Goal: Information Seeking & Learning: Learn about a topic

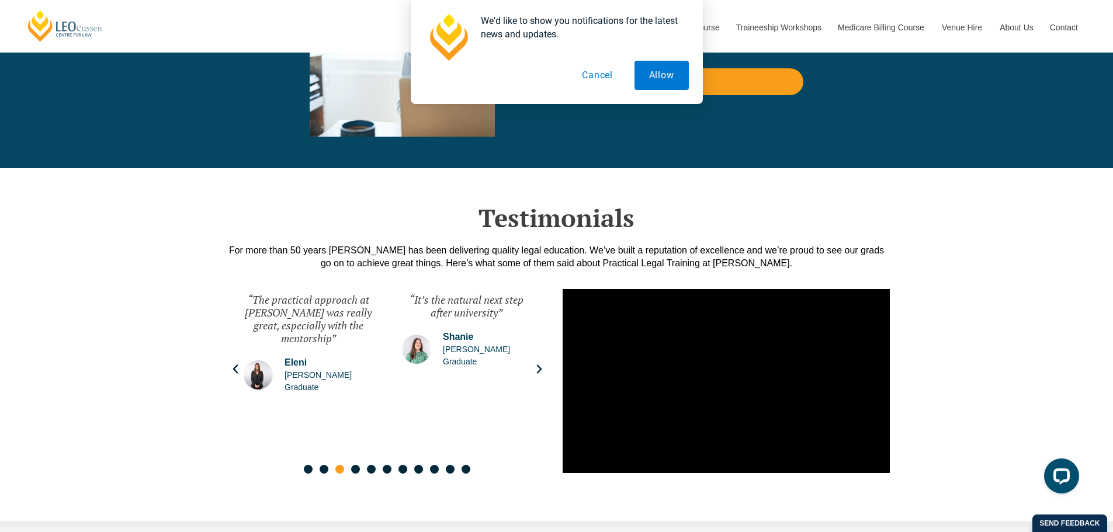
scroll to position [2668, 0]
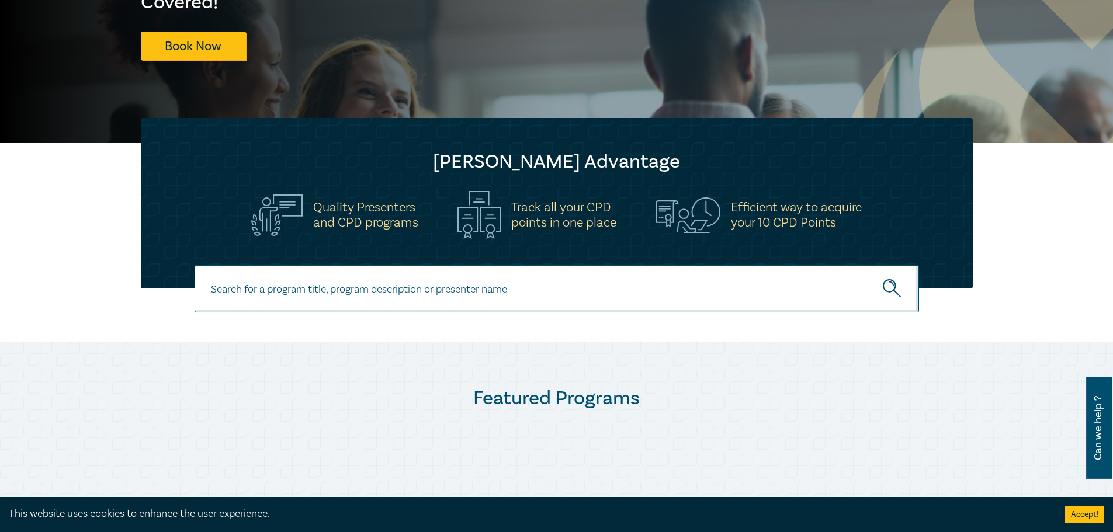
scroll to position [234, 0]
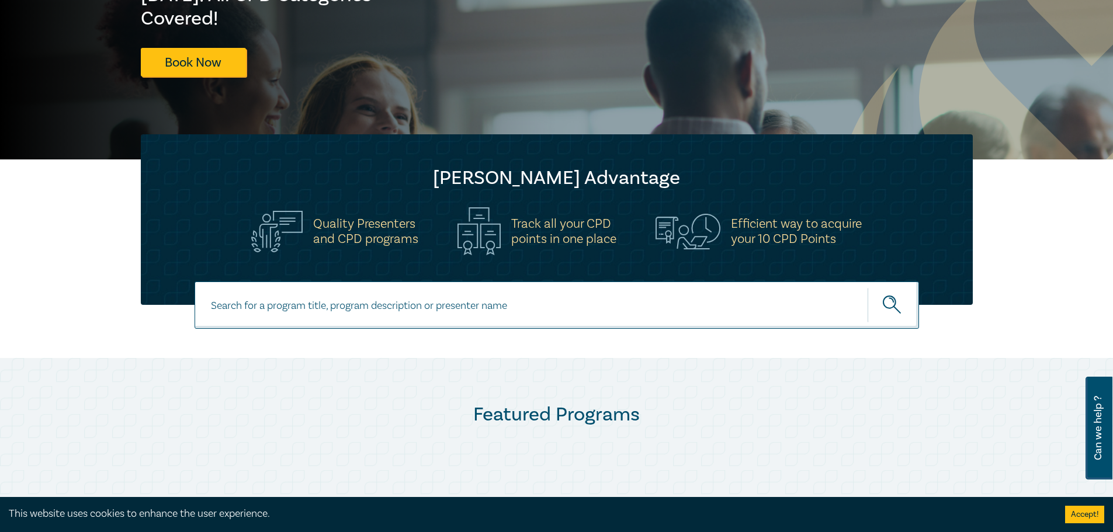
click at [470, 313] on input at bounding box center [557, 305] width 724 height 47
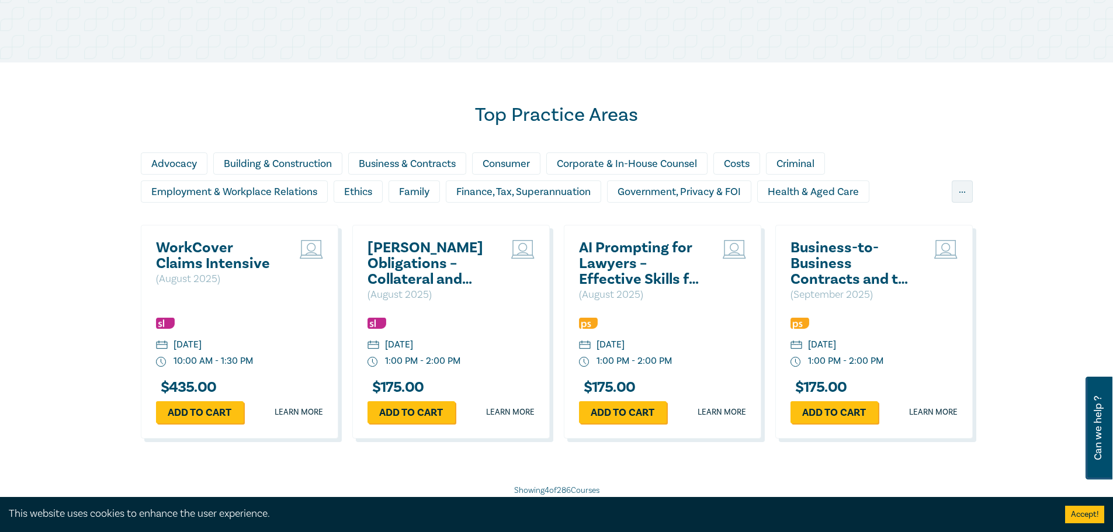
scroll to position [701, 0]
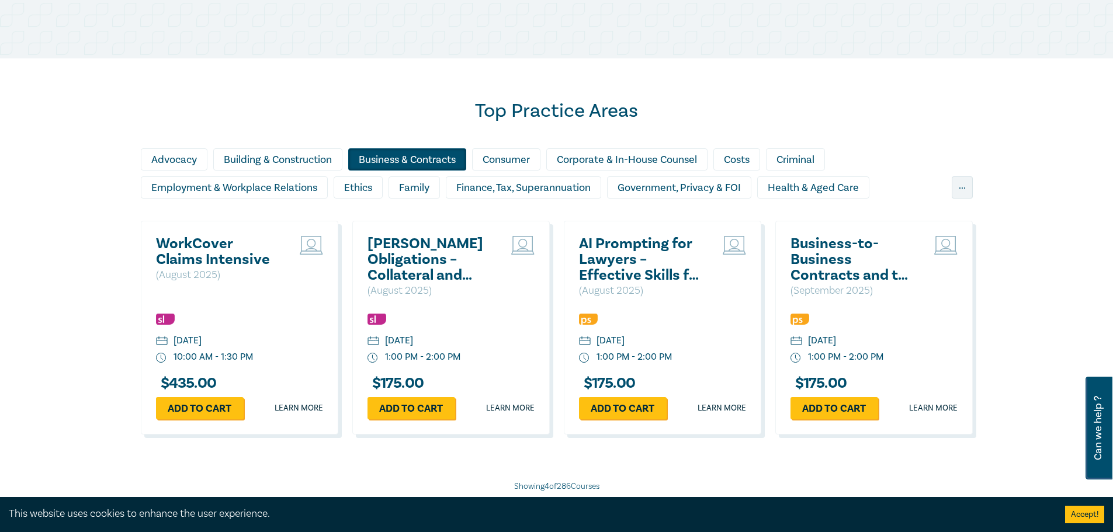
click at [433, 155] on div "Business & Contracts" at bounding box center [407, 159] width 118 height 22
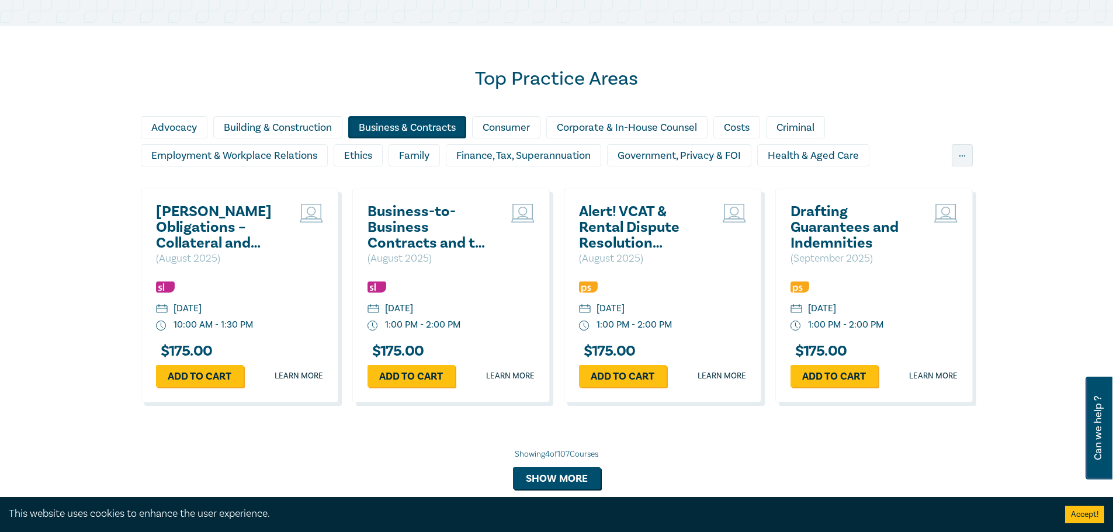
scroll to position [759, 0]
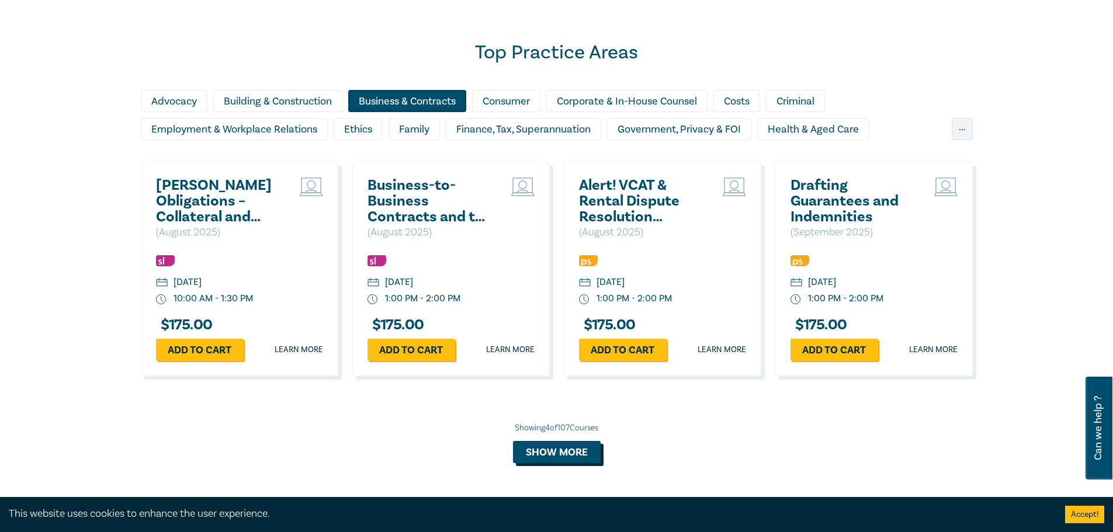
click at [573, 444] on button "Show more" at bounding box center [557, 452] width 88 height 22
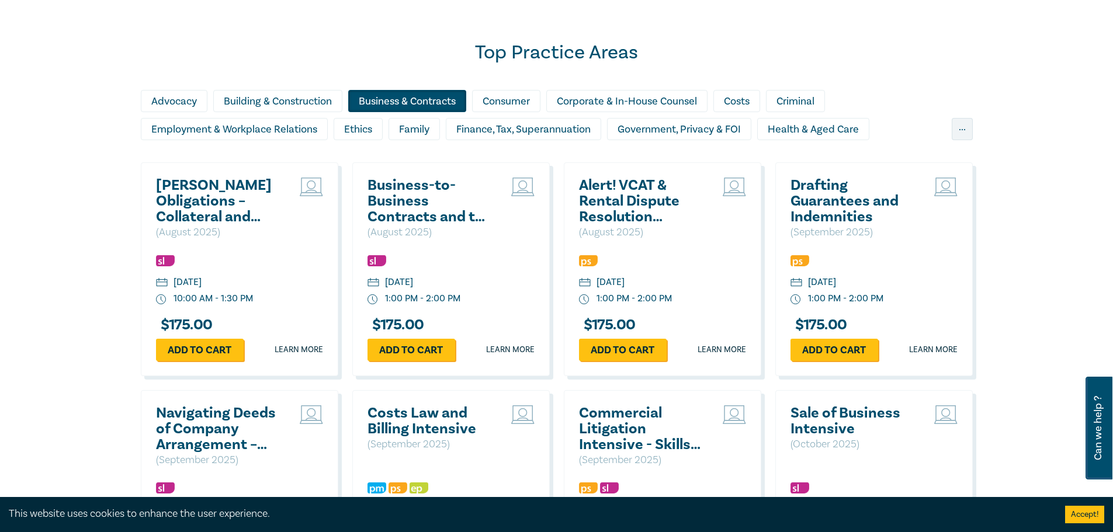
click at [230, 216] on h2 "[PERSON_NAME] Obligations – Collateral and Strategic Uses" at bounding box center [219, 201] width 126 height 47
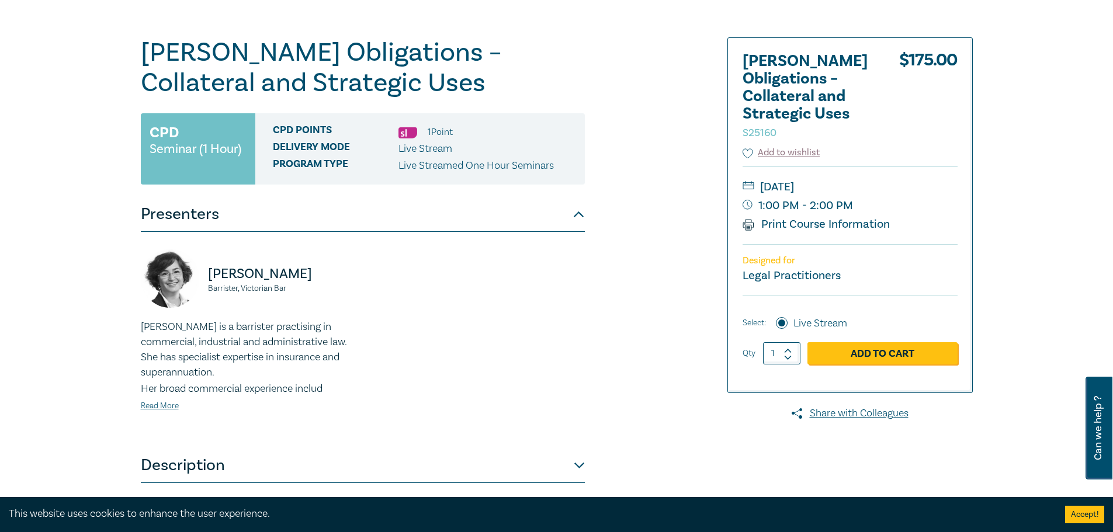
scroll to position [117, 0]
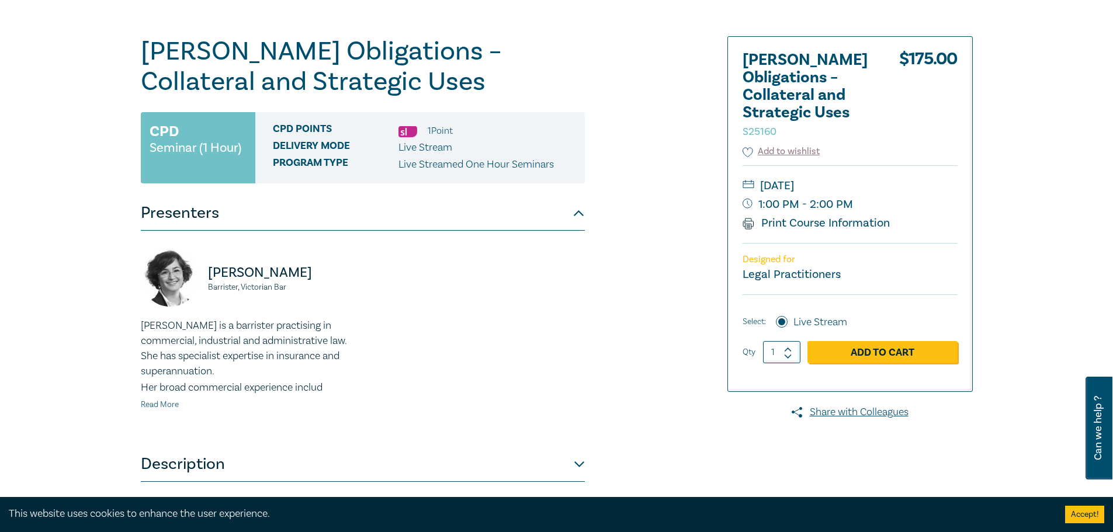
click at [164, 404] on link "Read More" at bounding box center [160, 405] width 38 height 11
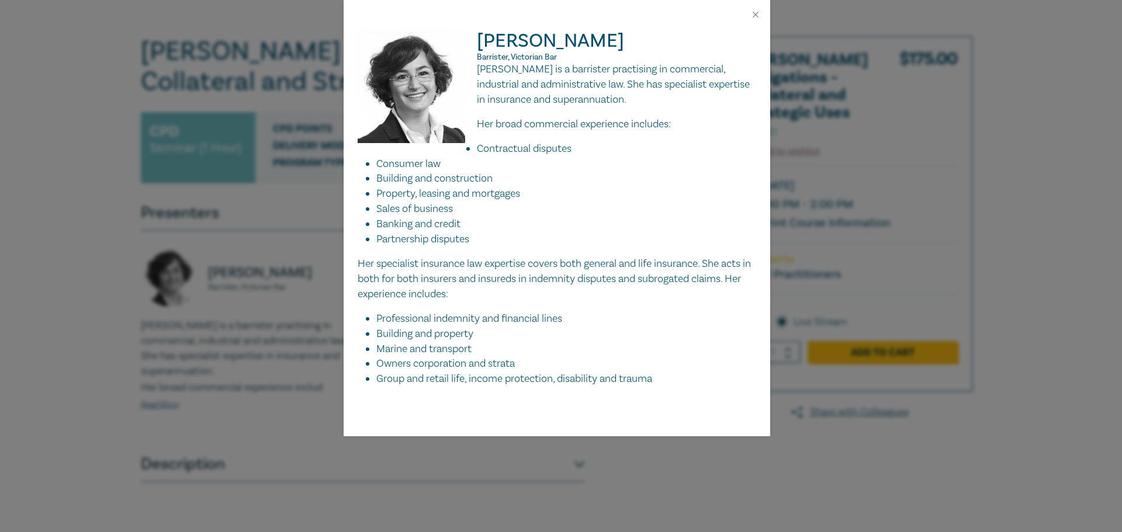
click at [831, 457] on div "Nawaar Hassan Barrister, Victorian Bar Nawaar Hassan is a barrister practising …" at bounding box center [561, 266] width 1122 height 532
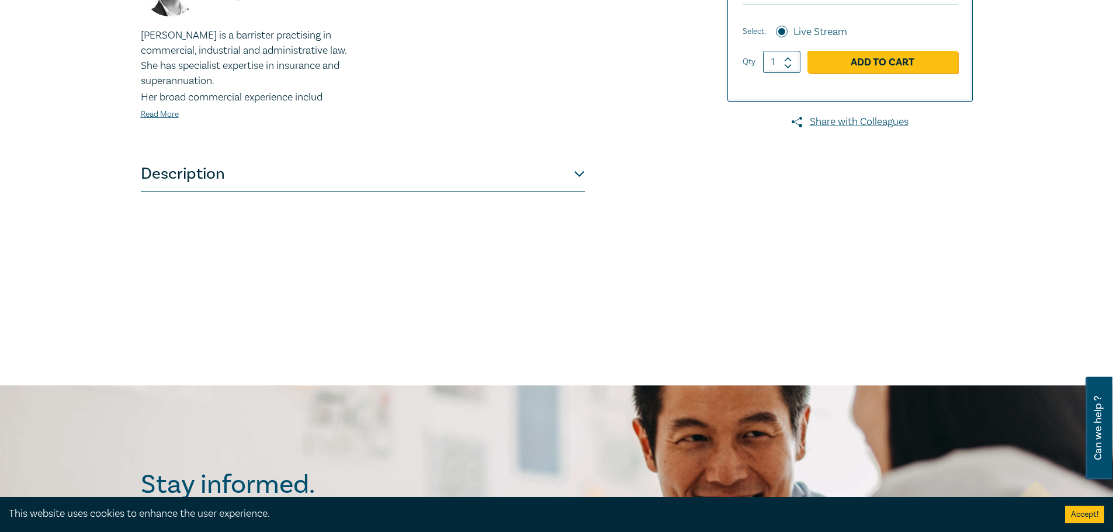
scroll to position [409, 0]
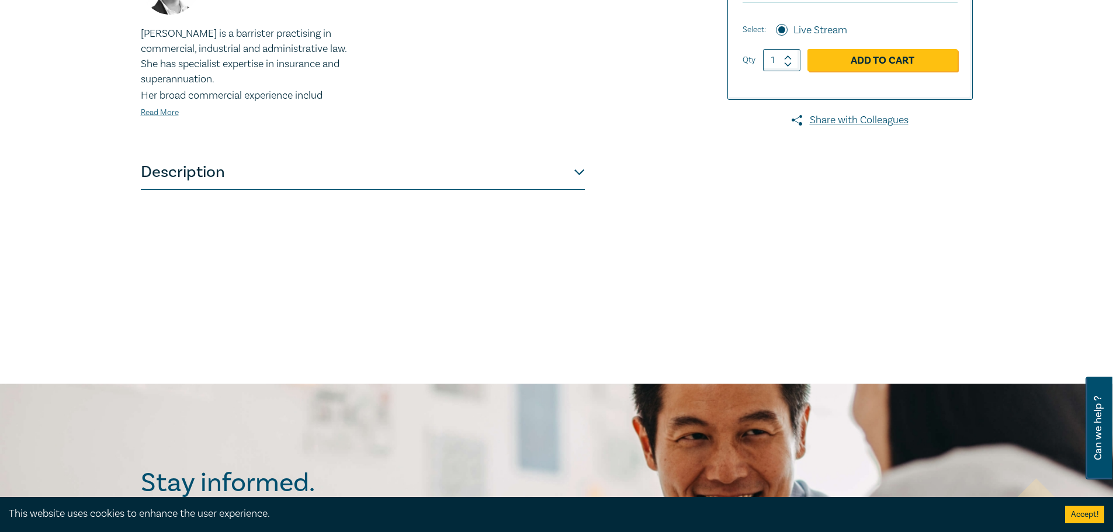
click at [332, 157] on button "Description" at bounding box center [363, 172] width 444 height 35
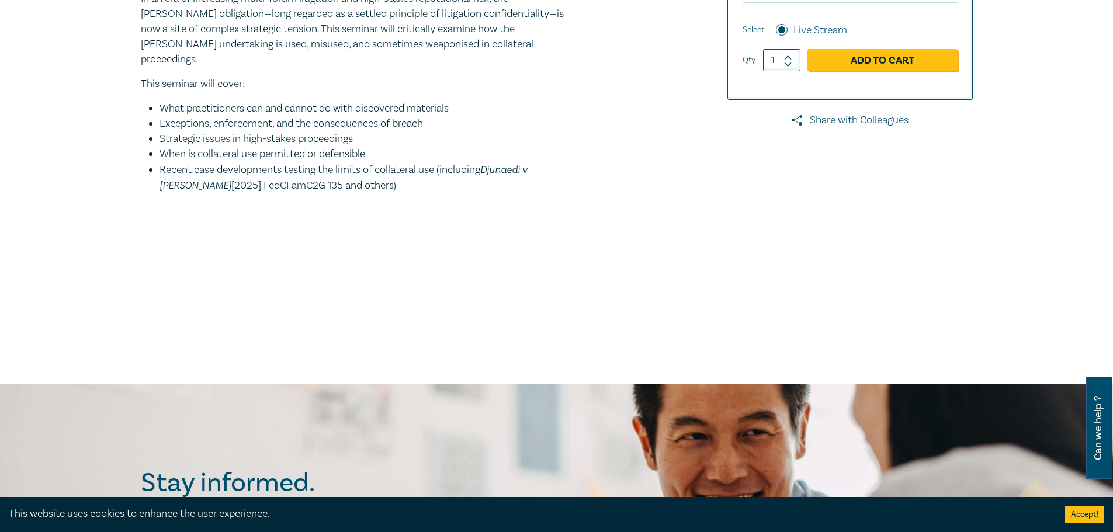
click at [331, 173] on ul "What practitioners can and cannot do with discovered materials Exceptions, enfo…" at bounding box center [363, 147] width 444 height 92
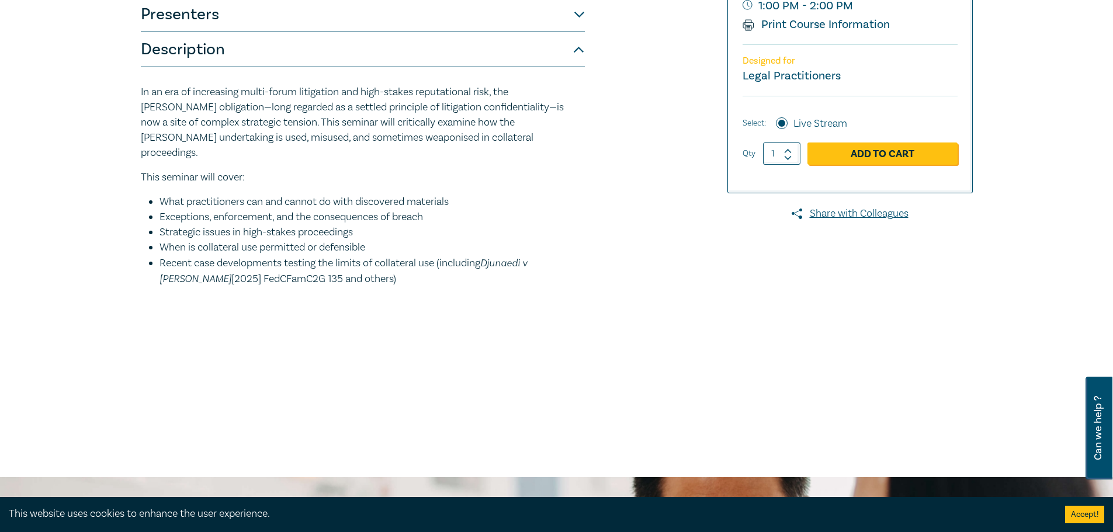
scroll to position [292, 0]
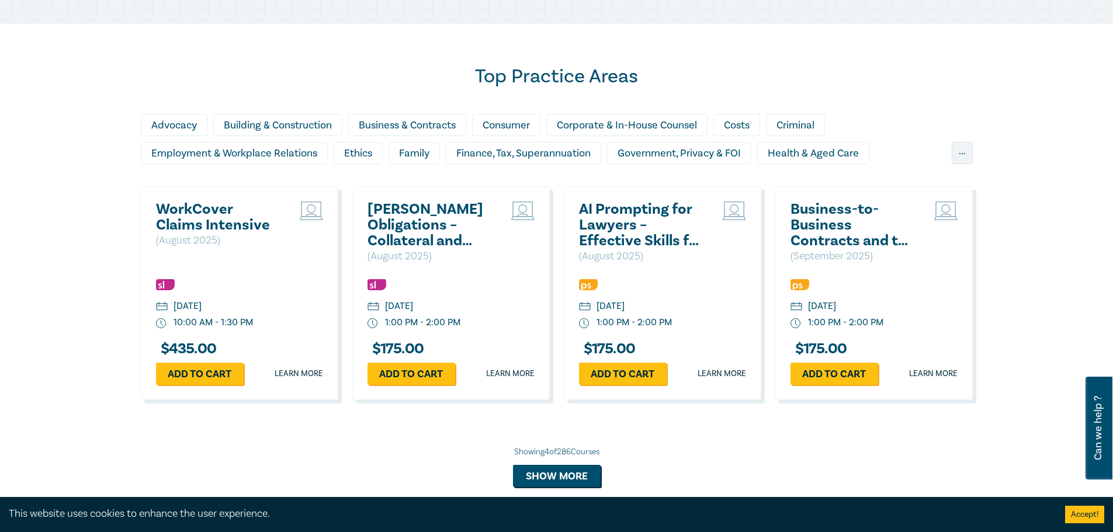
scroll to position [731, 0]
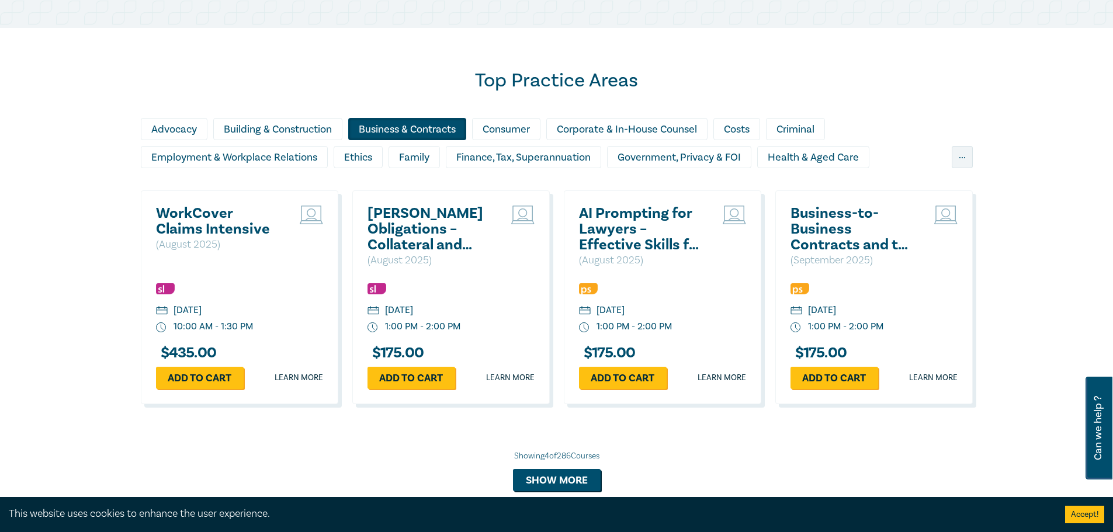
click at [408, 127] on div "Business & Contracts" at bounding box center [407, 129] width 118 height 22
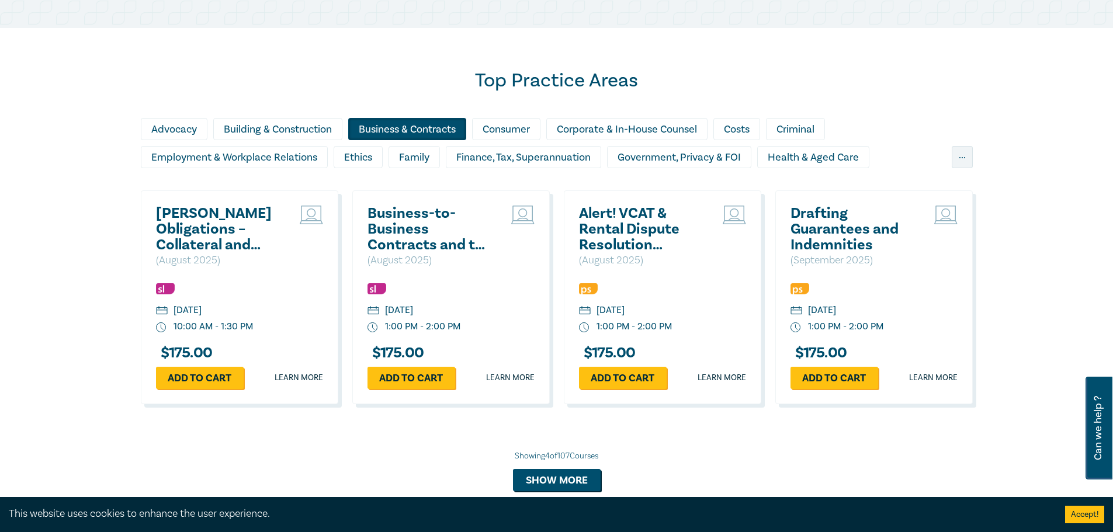
click at [415, 241] on h2 "Business-to-Business Contracts and the ACL: What Every Drafter Needs to Know" at bounding box center [430, 229] width 126 height 47
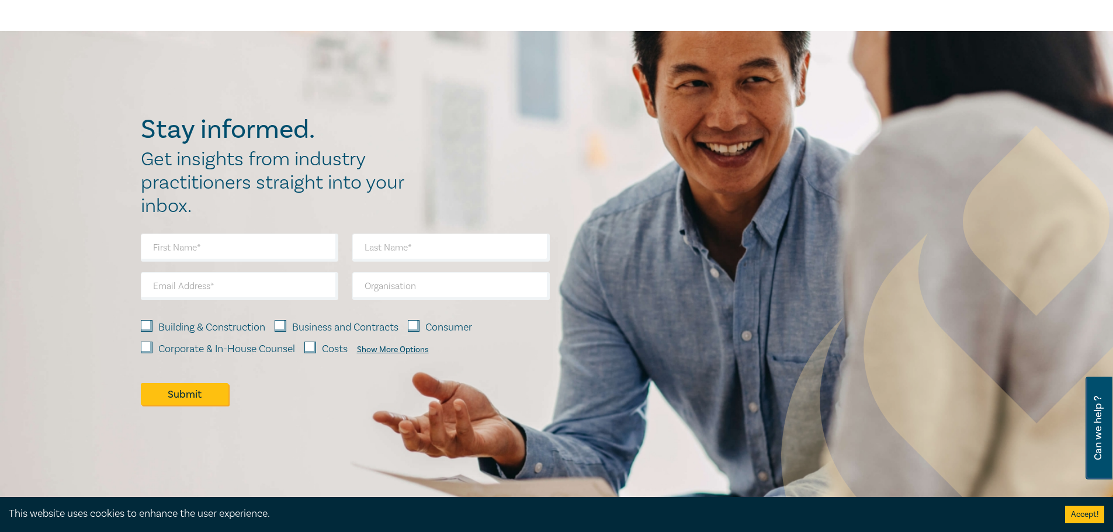
scroll to position [839, 0]
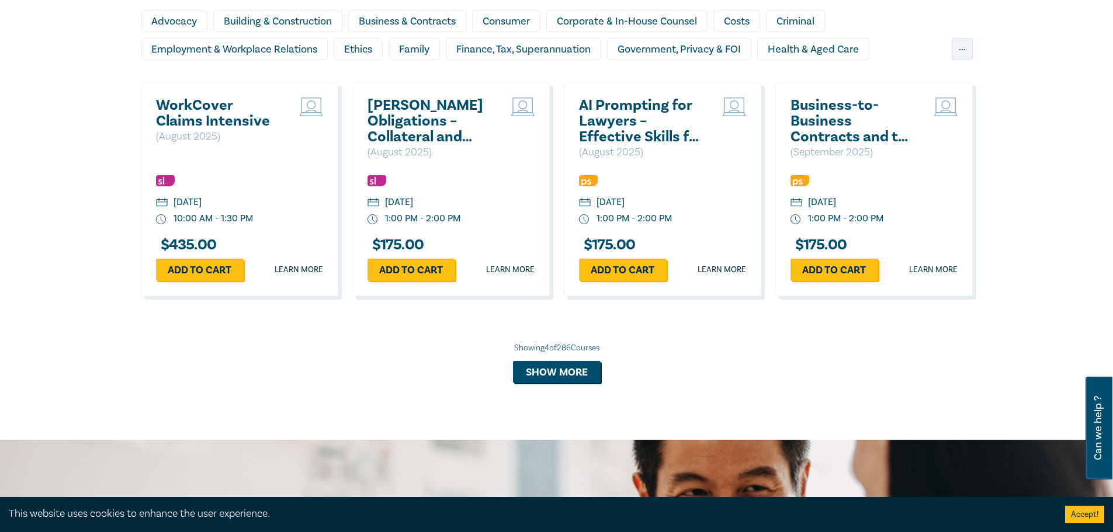
click at [636, 141] on h2 "AI Prompting for Lawyers – Effective Skills for Legal Practice" at bounding box center [642, 121] width 126 height 47
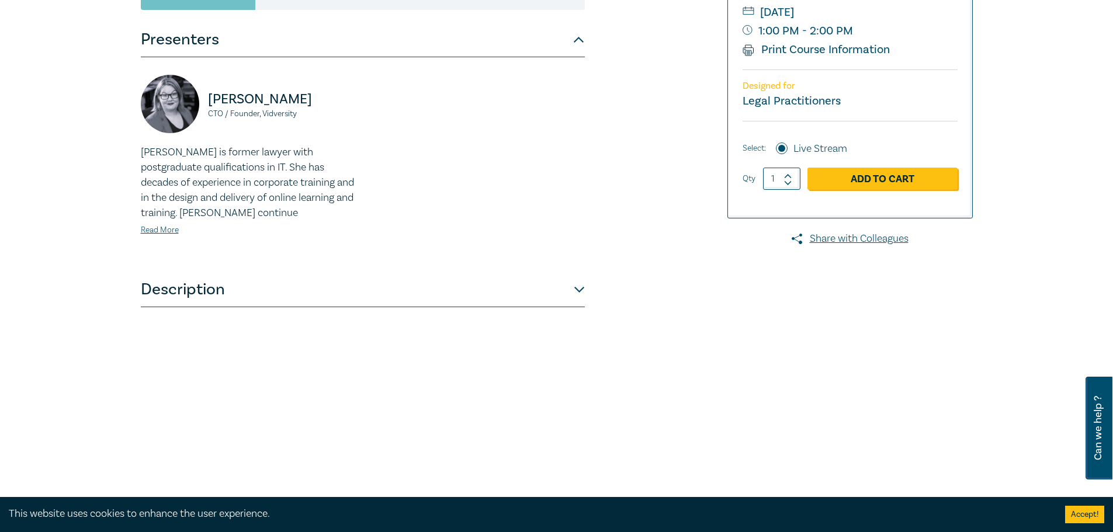
scroll to position [292, 0]
click at [311, 288] on button "Description" at bounding box center [363, 287] width 444 height 35
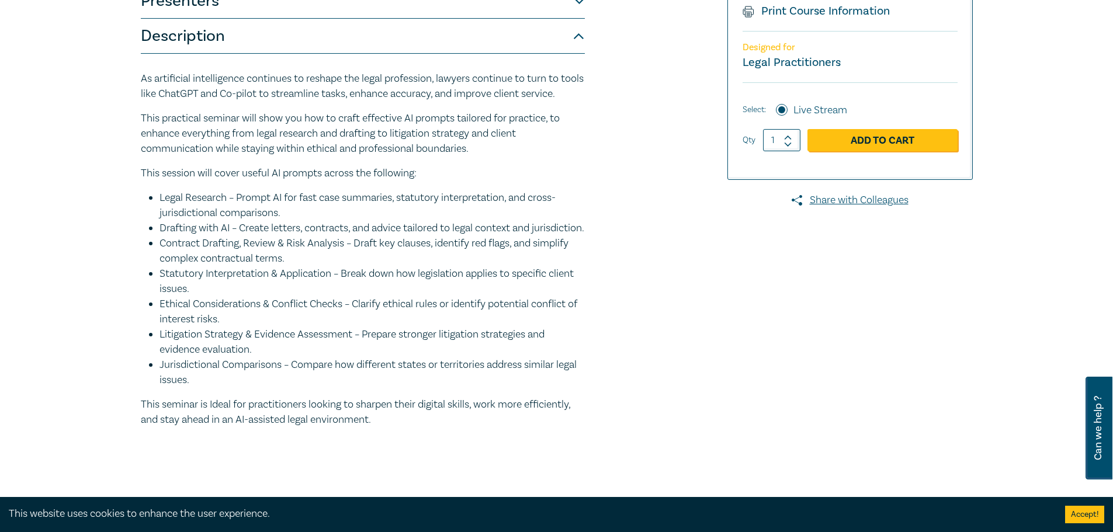
scroll to position [350, 0]
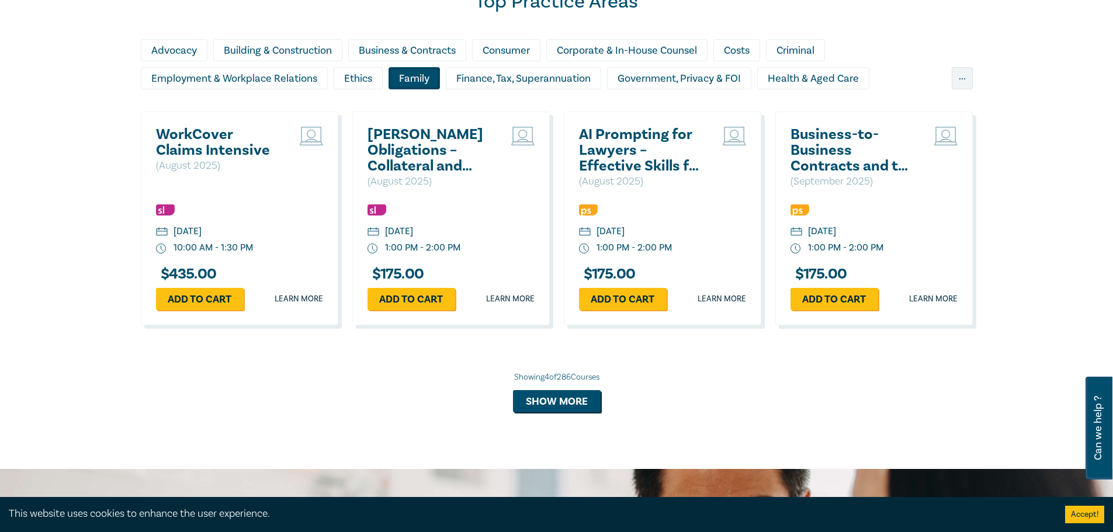
scroll to position [790, 0]
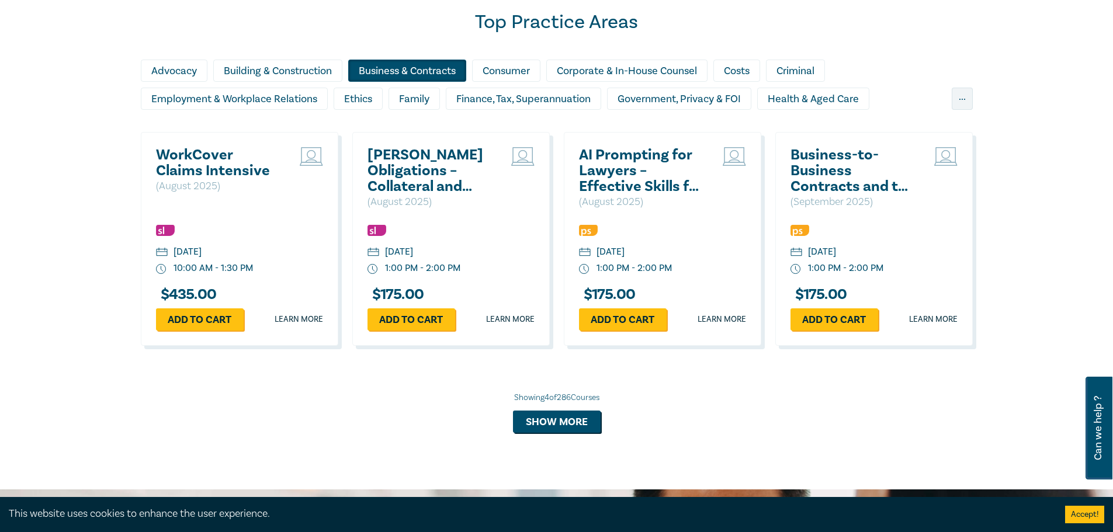
click at [419, 64] on div "Business & Contracts" at bounding box center [407, 71] width 118 height 22
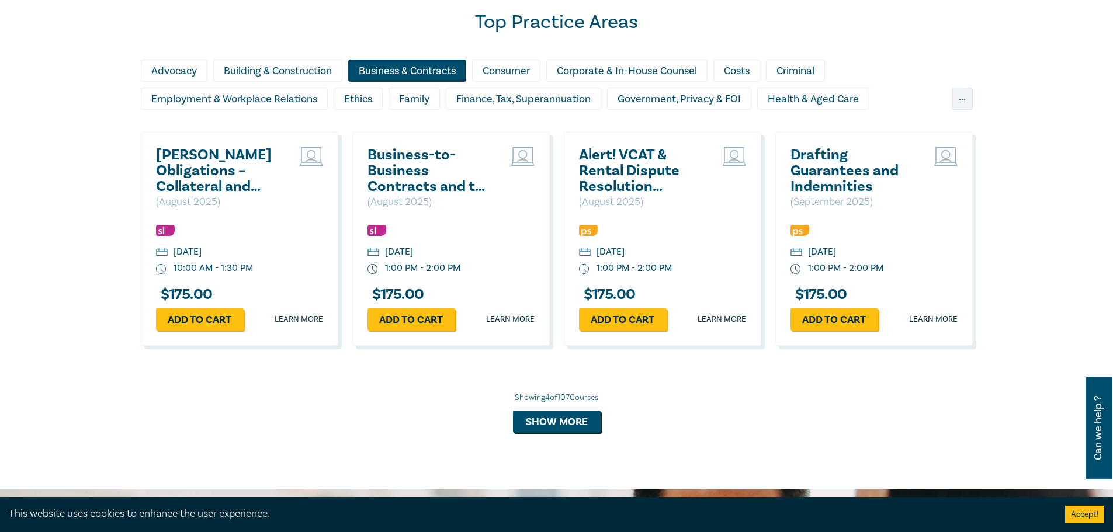
click at [829, 180] on h2 "Drafting Guarantees and Indemnities" at bounding box center [853, 170] width 126 height 47
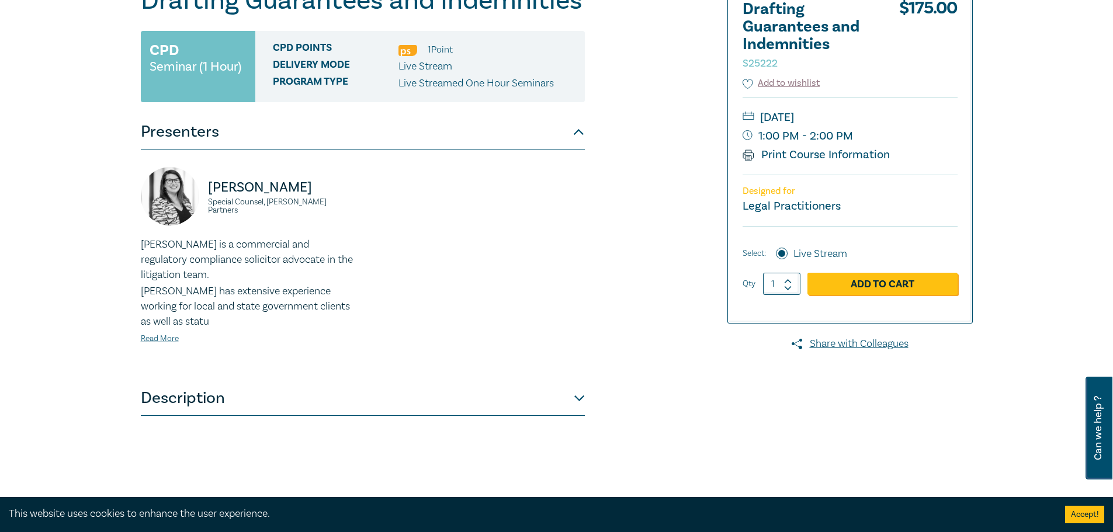
scroll to position [175, 0]
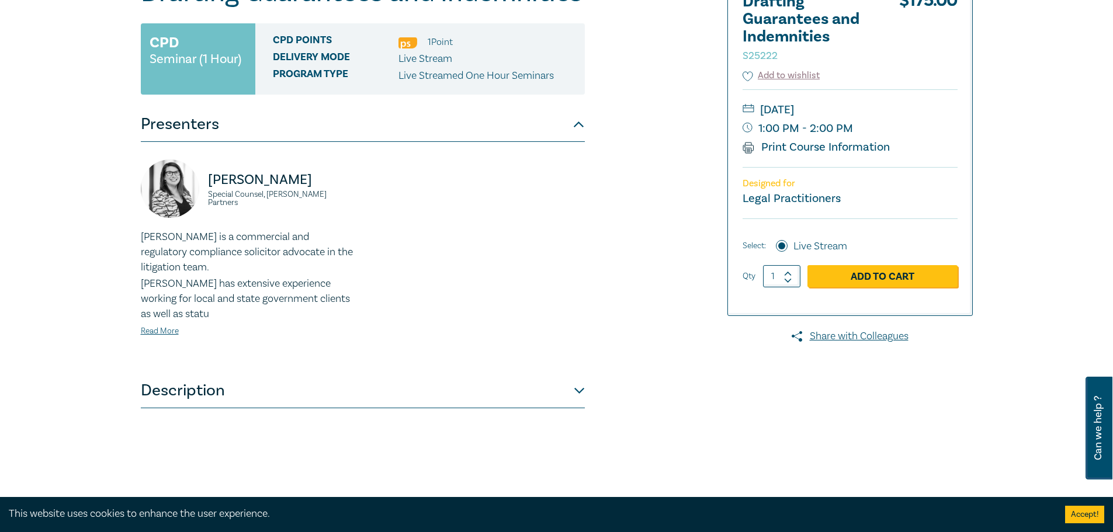
click at [322, 375] on button "Description" at bounding box center [363, 390] width 444 height 35
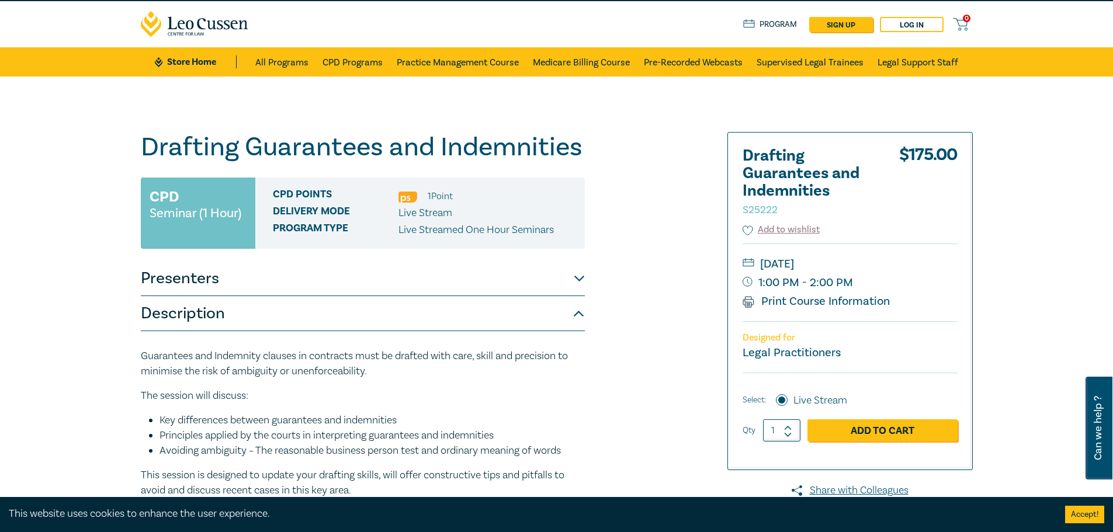
scroll to position [0, 0]
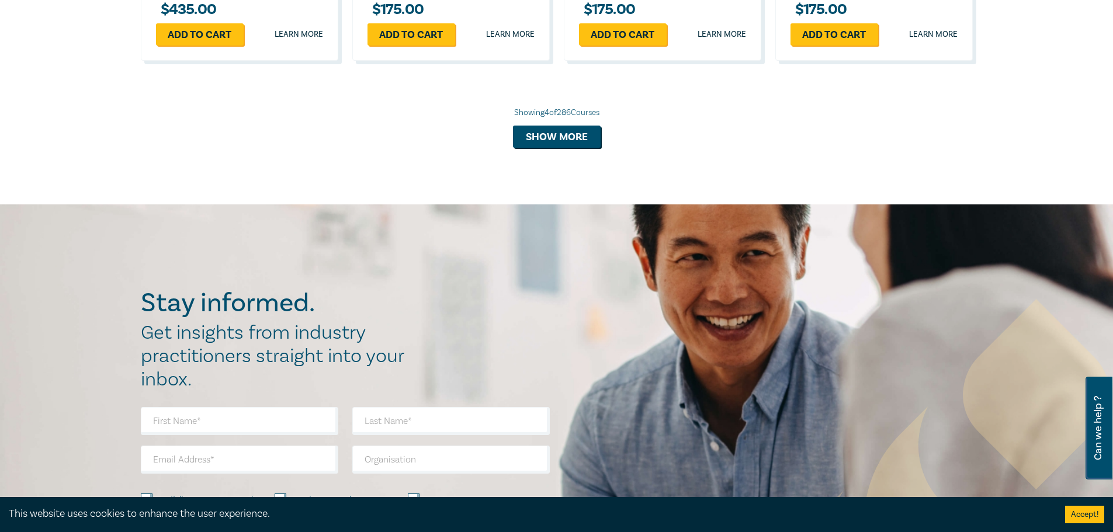
scroll to position [907, 0]
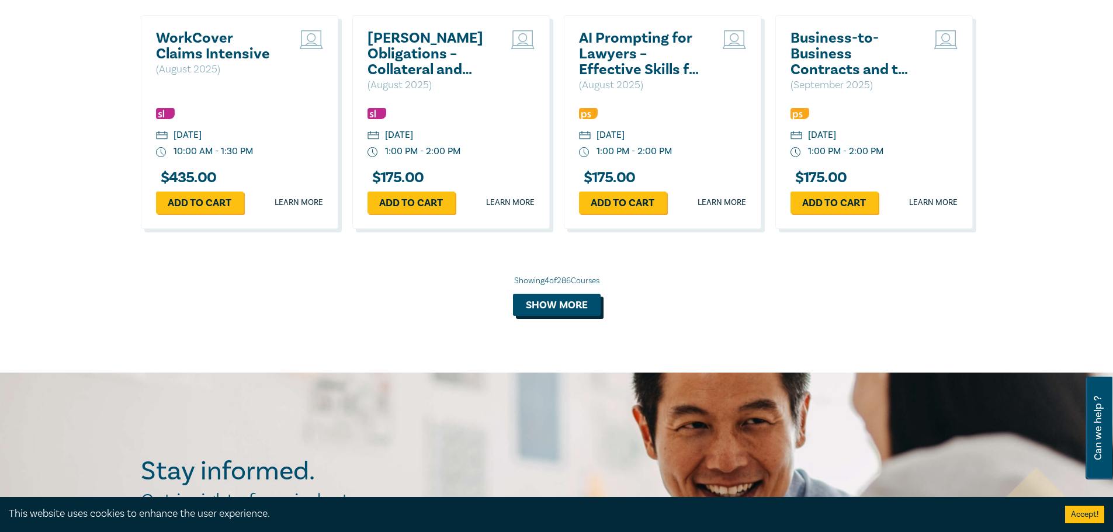
click at [571, 303] on button "Show more" at bounding box center [557, 305] width 88 height 22
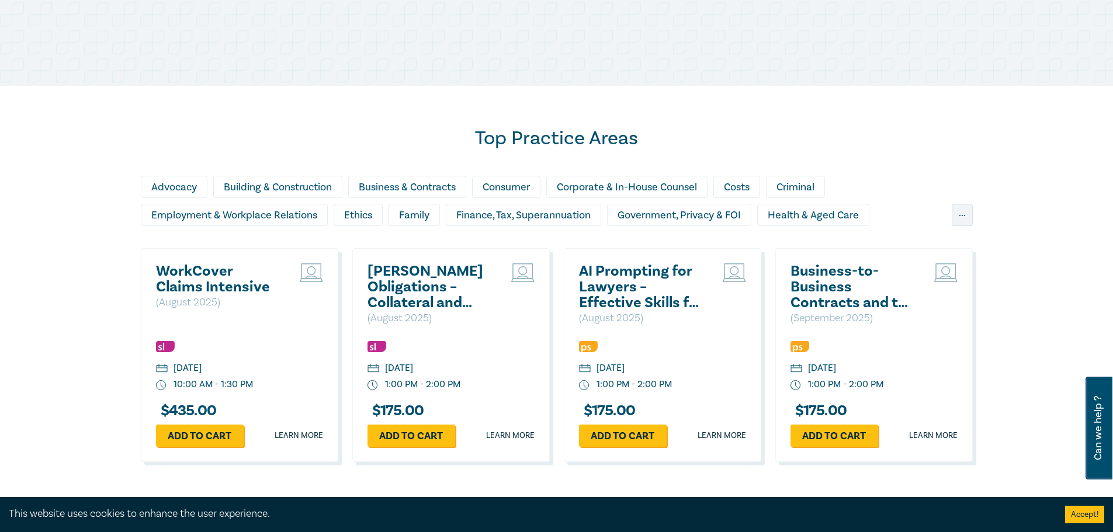
scroll to position [673, 0]
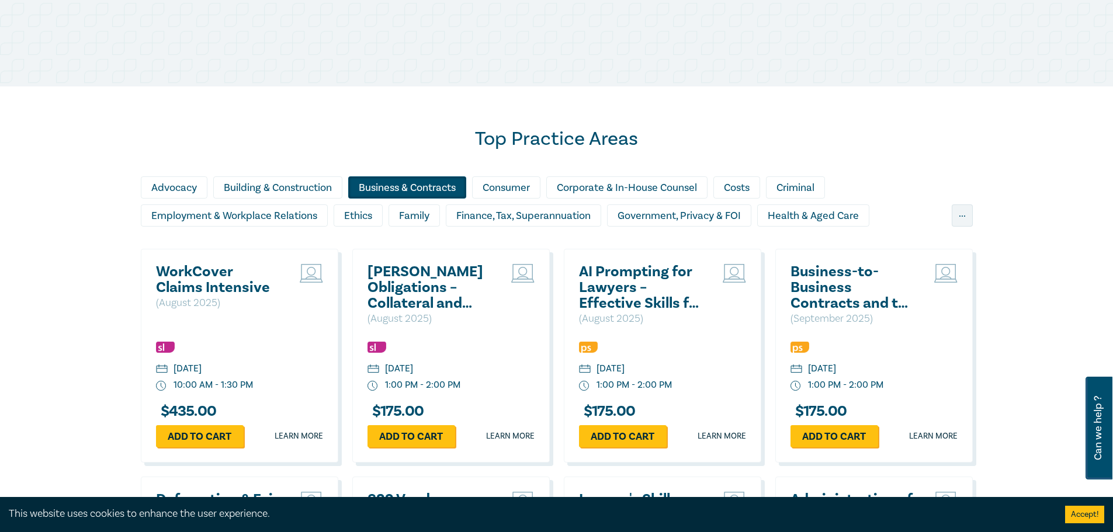
click at [439, 190] on div "Business & Contracts" at bounding box center [407, 187] width 118 height 22
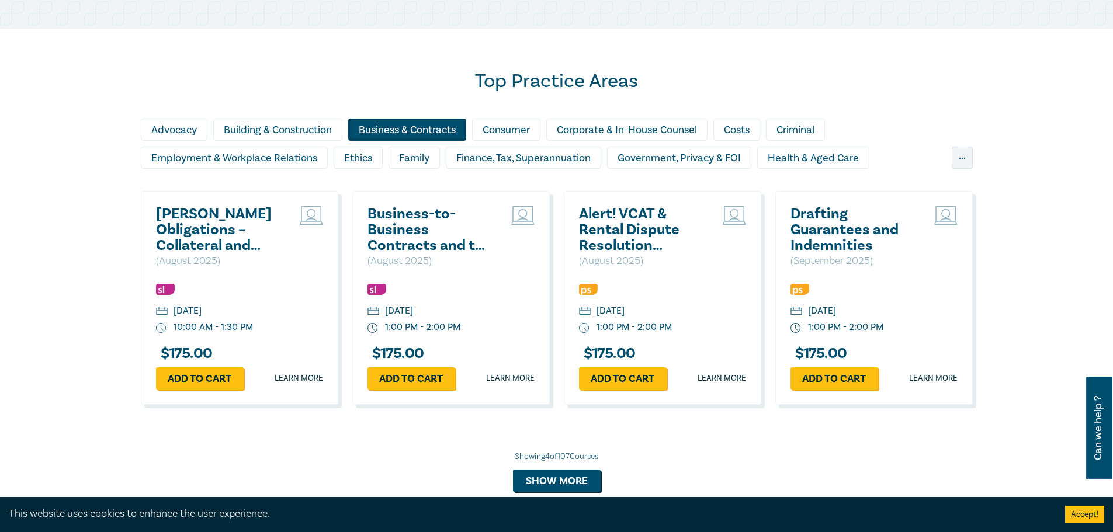
scroll to position [907, 0]
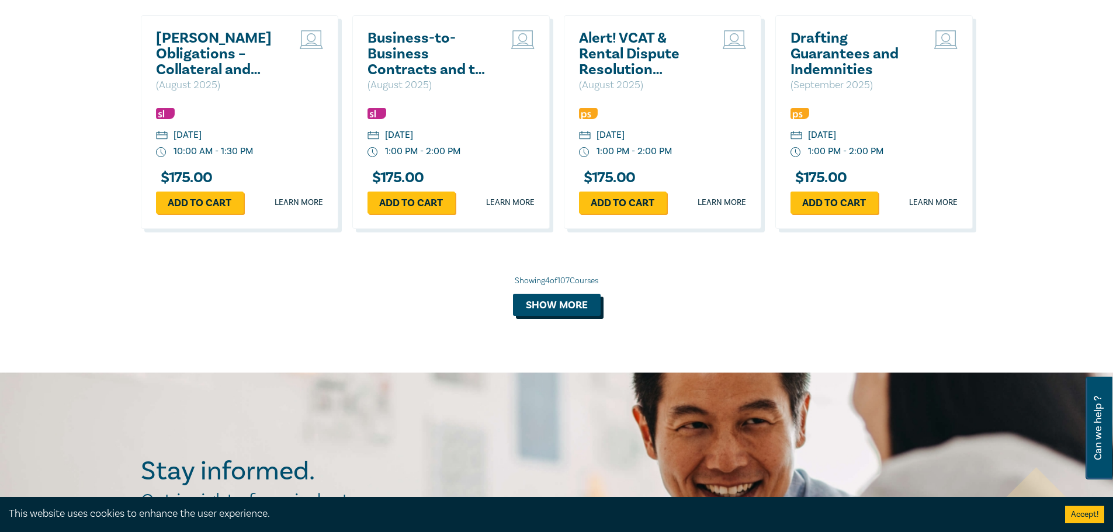
click at [569, 301] on button "Show more" at bounding box center [557, 305] width 88 height 22
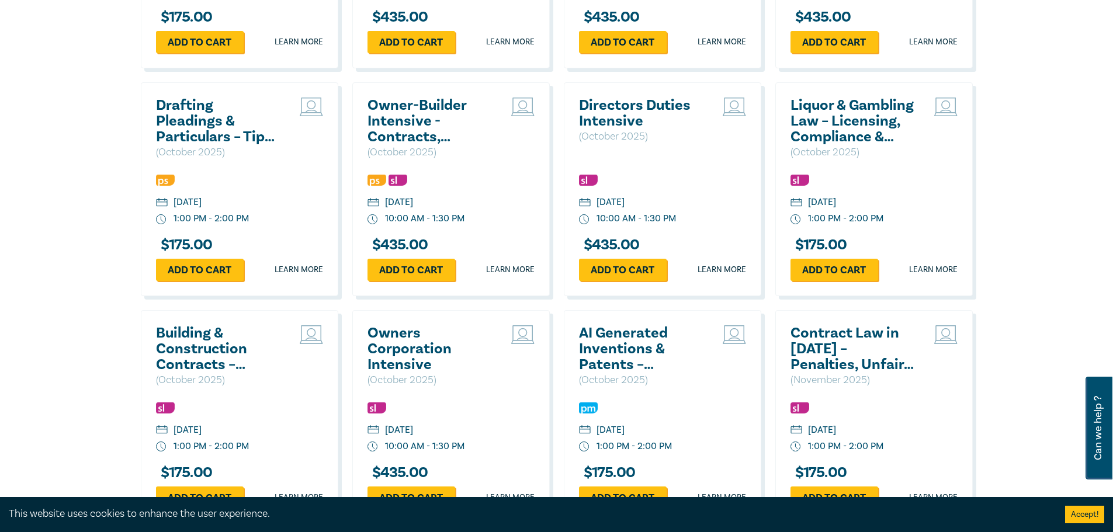
scroll to position [1315, 0]
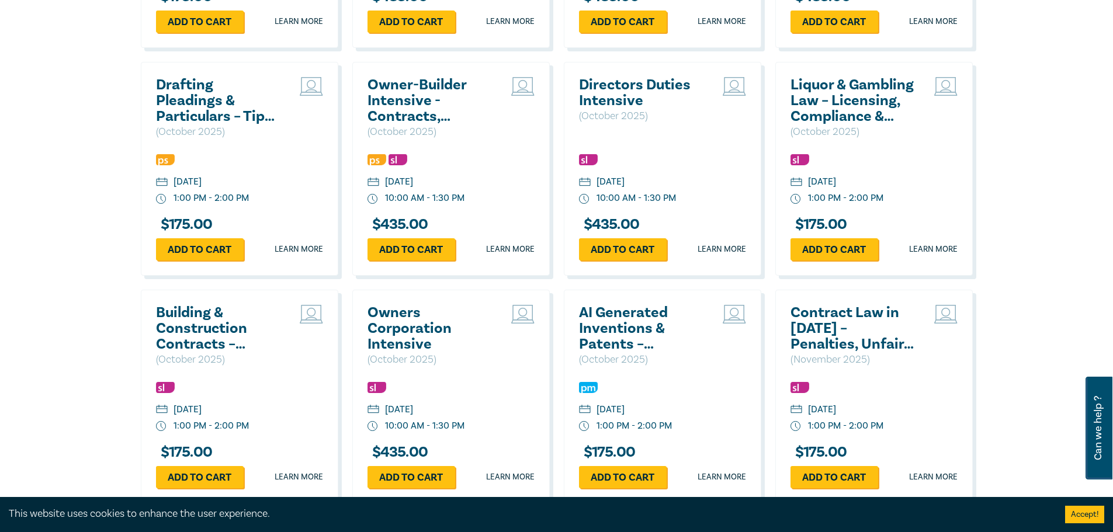
click at [863, 324] on h2 "Contract Law in 2025 – Penalties, Unfair Terms & Unconscionable Conduct" at bounding box center [853, 328] width 126 height 47
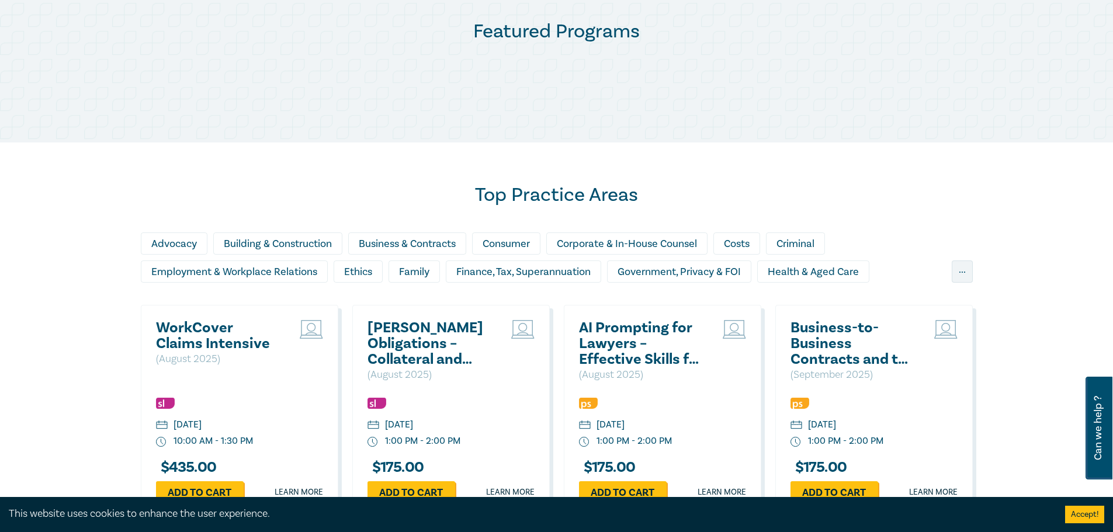
scroll to position [614, 0]
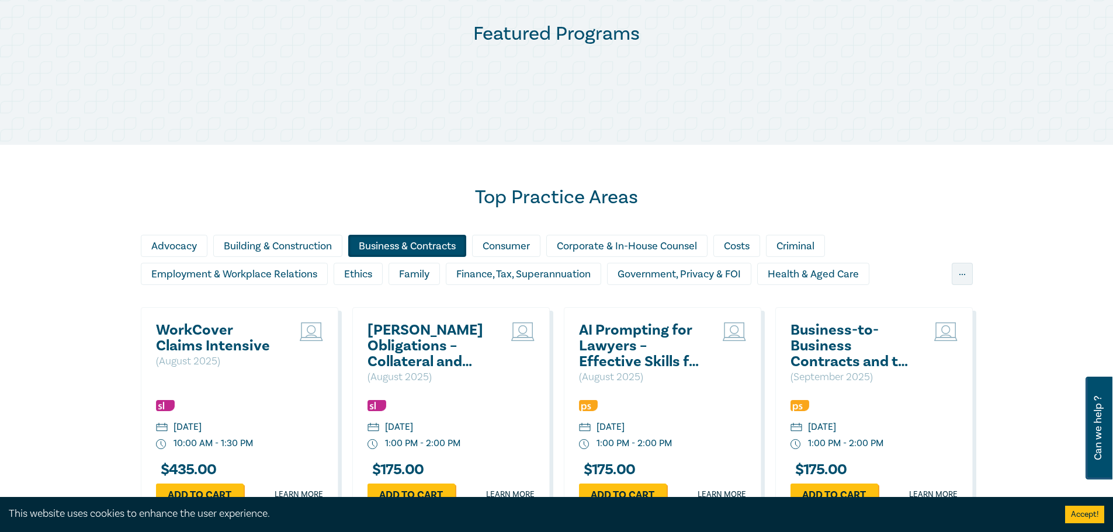
click at [380, 243] on div "Business & Contracts" at bounding box center [407, 246] width 118 height 22
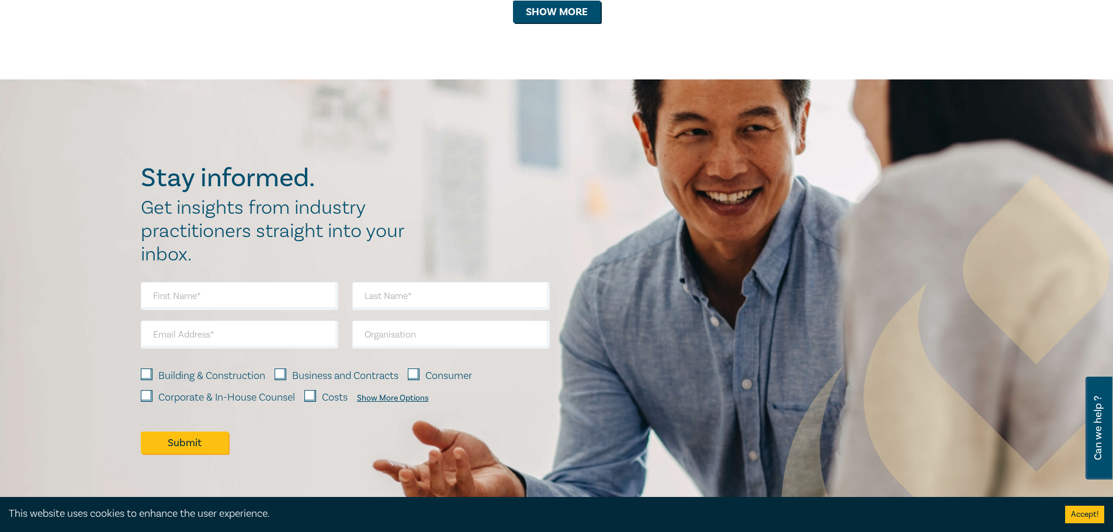
scroll to position [1023, 0]
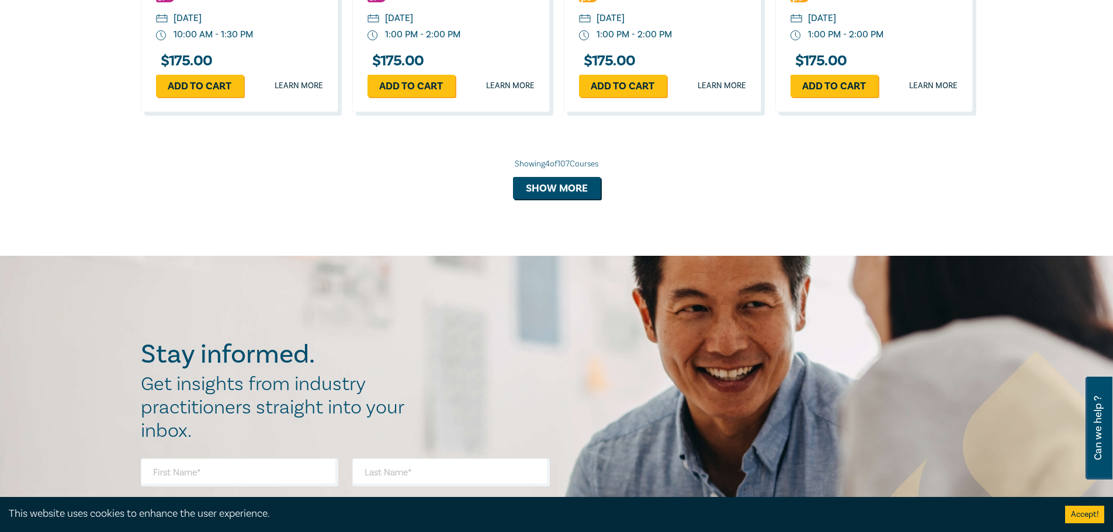
click at [581, 195] on button "Show more" at bounding box center [557, 188] width 88 height 22
click at [571, 187] on div "Showing 4 of 107 Courses Loading…" at bounding box center [557, 178] width 832 height 41
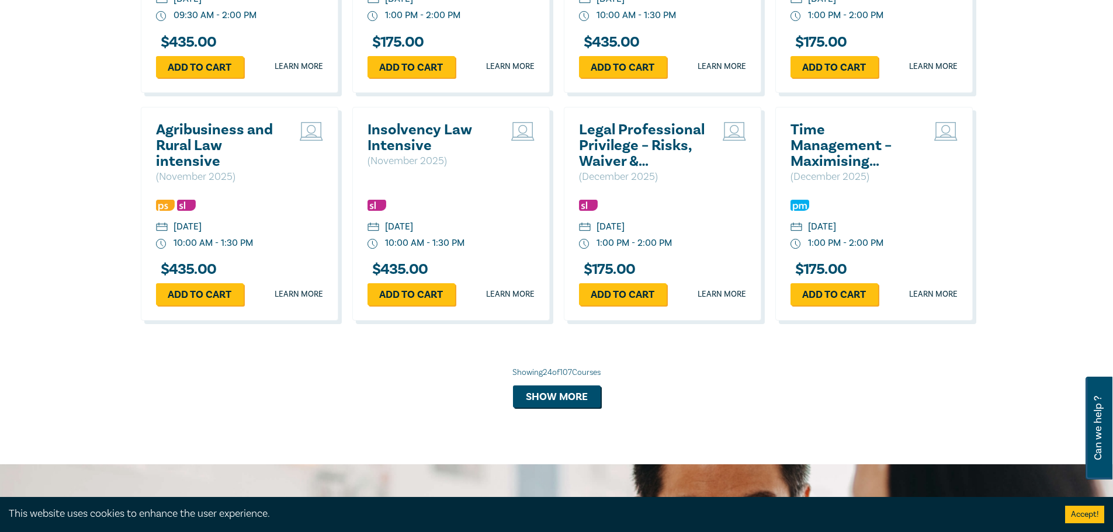
scroll to position [1958, 0]
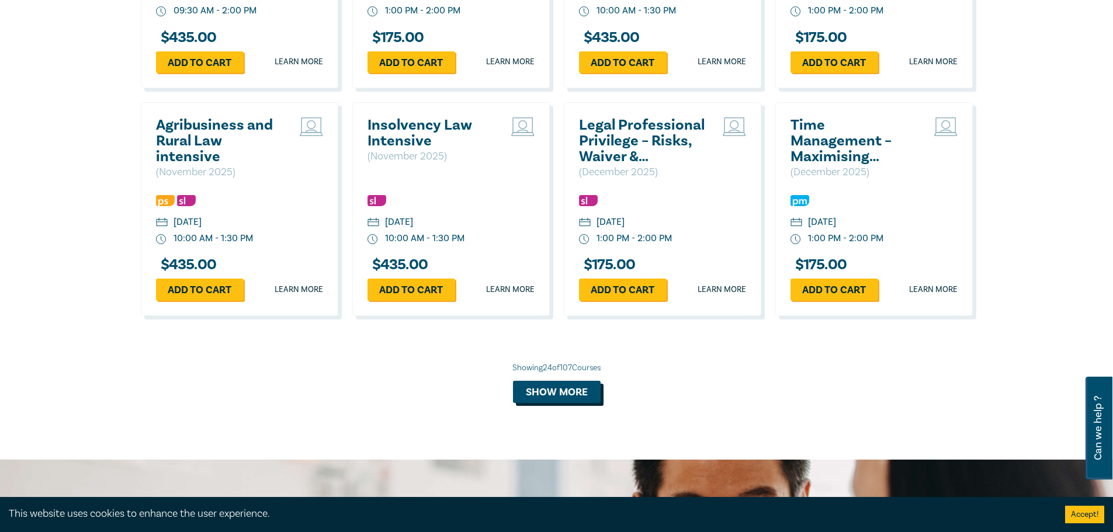
click at [565, 388] on button "Show more" at bounding box center [557, 392] width 88 height 22
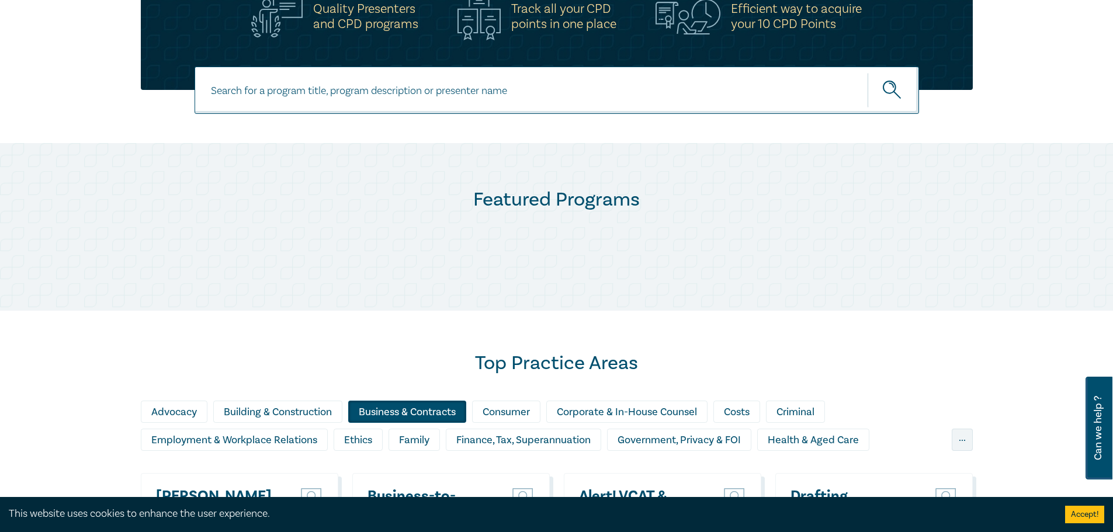
scroll to position [556, 0]
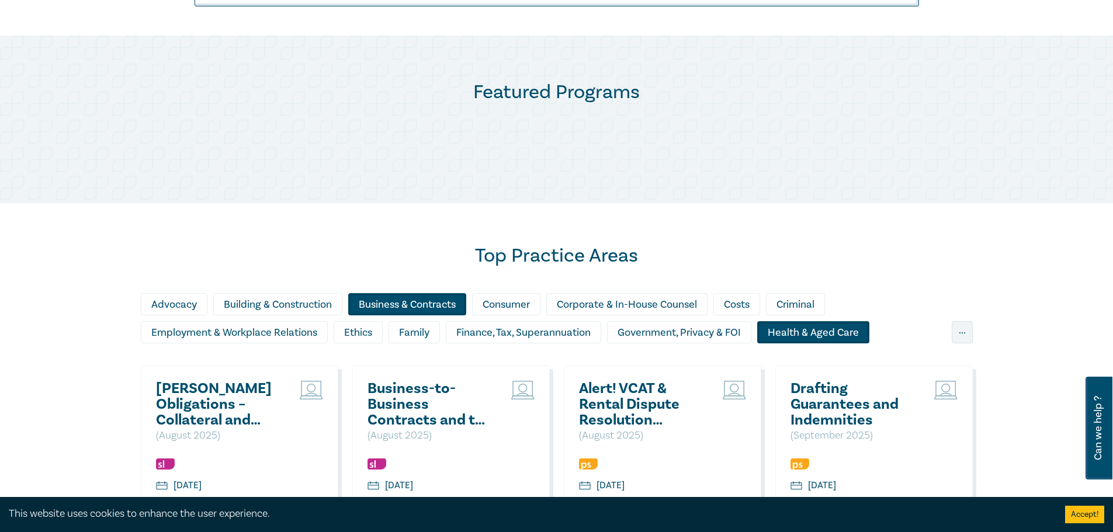
click at [801, 334] on div "Health & Aged Care" at bounding box center [813, 332] width 112 height 22
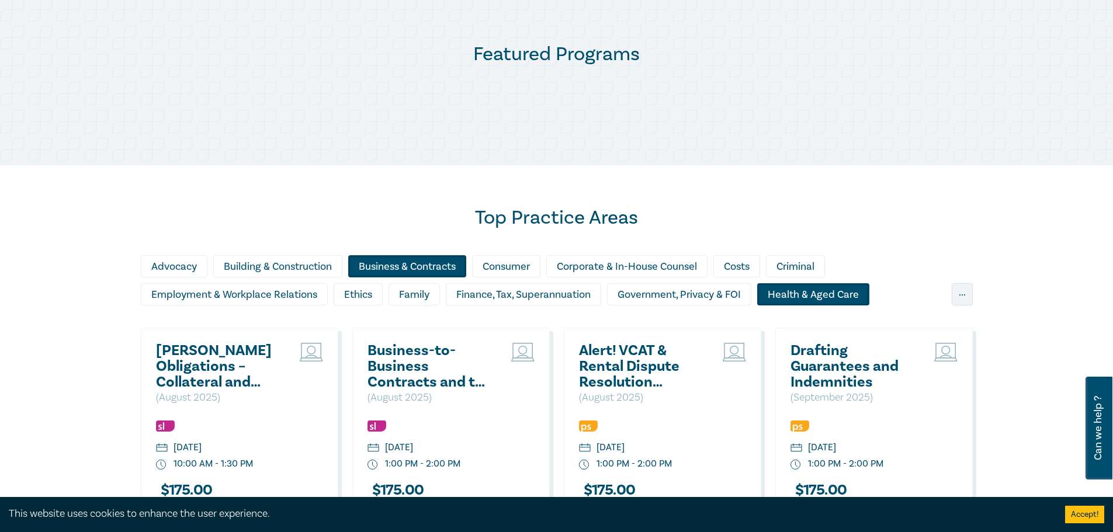
scroll to position [614, 0]
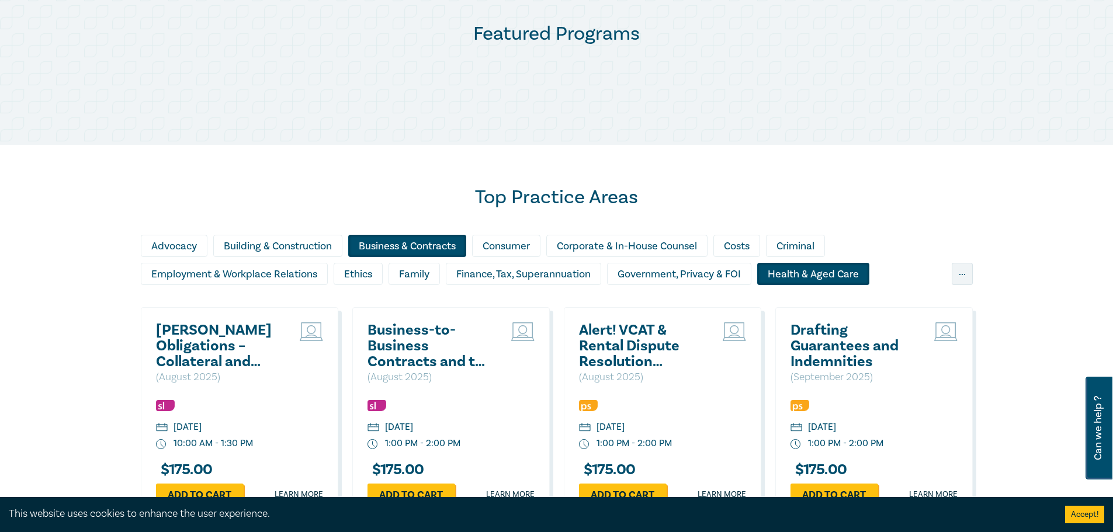
click at [787, 268] on div "Health & Aged Care" at bounding box center [813, 274] width 112 height 22
click at [459, 239] on div "Business & Contracts" at bounding box center [407, 246] width 118 height 22
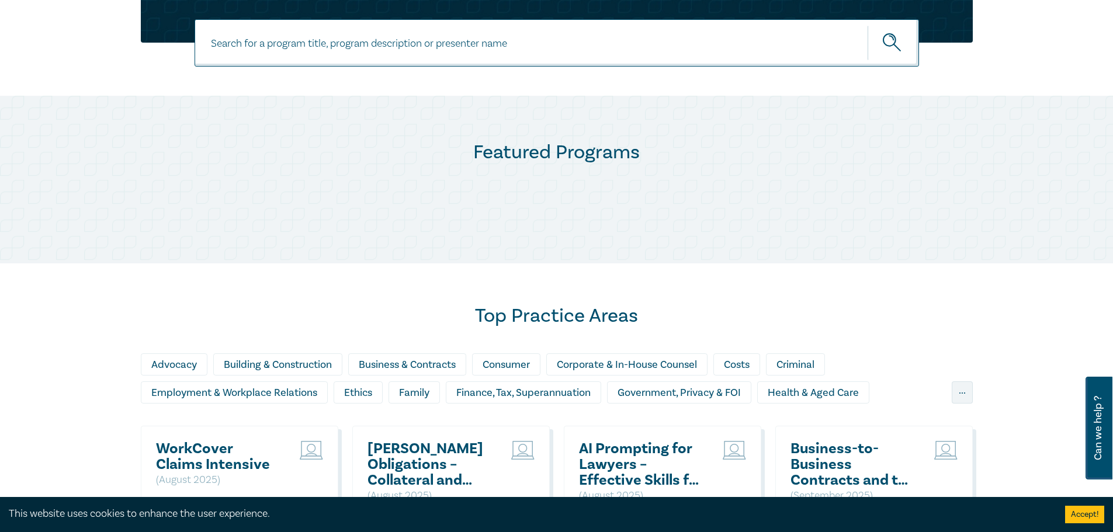
scroll to position [489, 0]
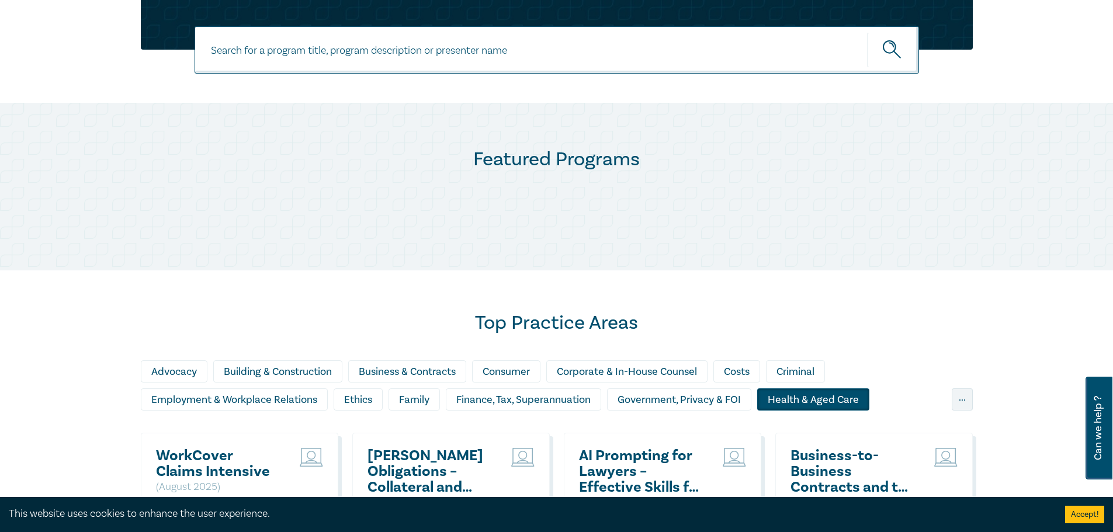
click at [801, 391] on div "Health & Aged Care" at bounding box center [813, 399] width 112 height 22
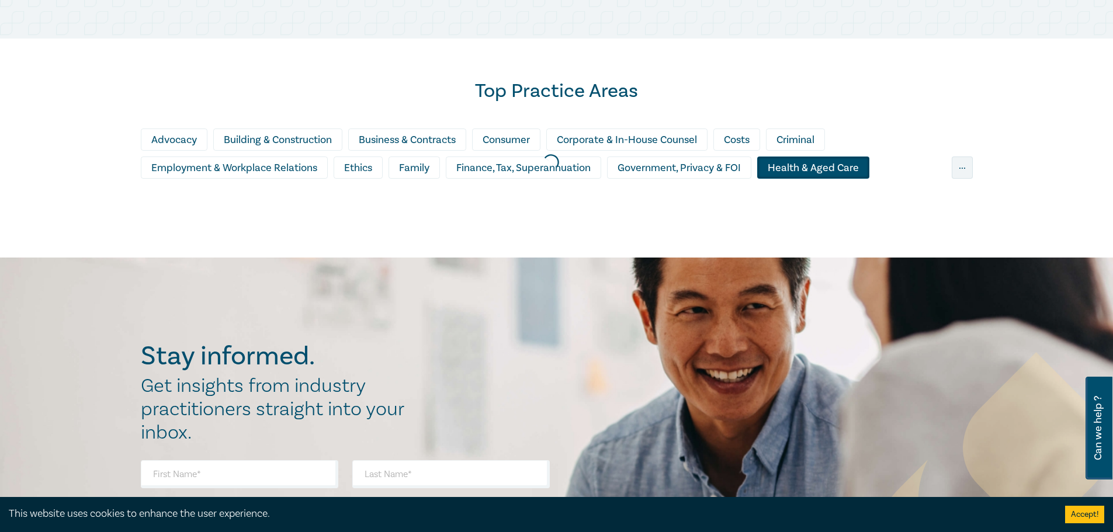
scroll to position [723, 0]
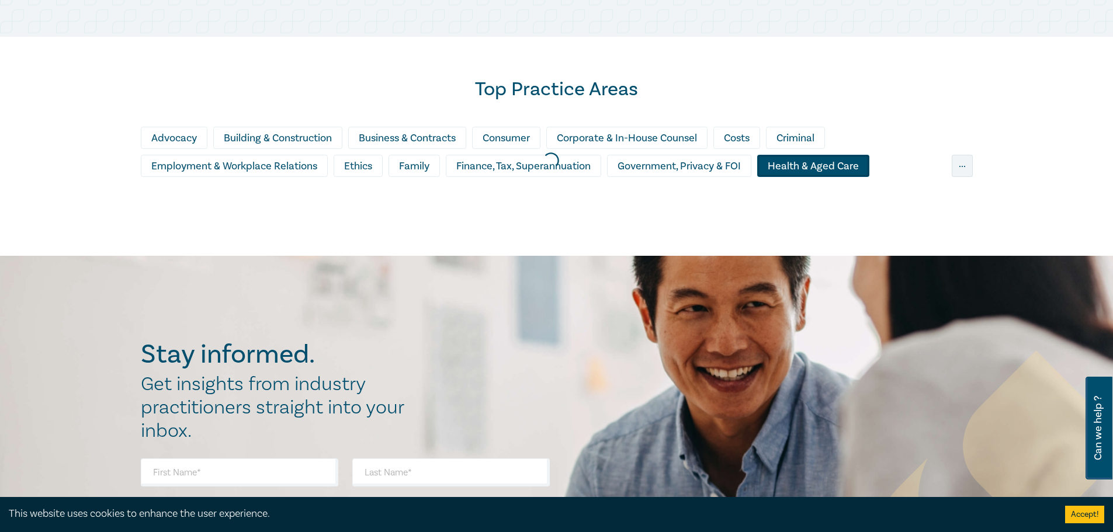
click at [436, 140] on div at bounding box center [550, 160] width 1113 height 203
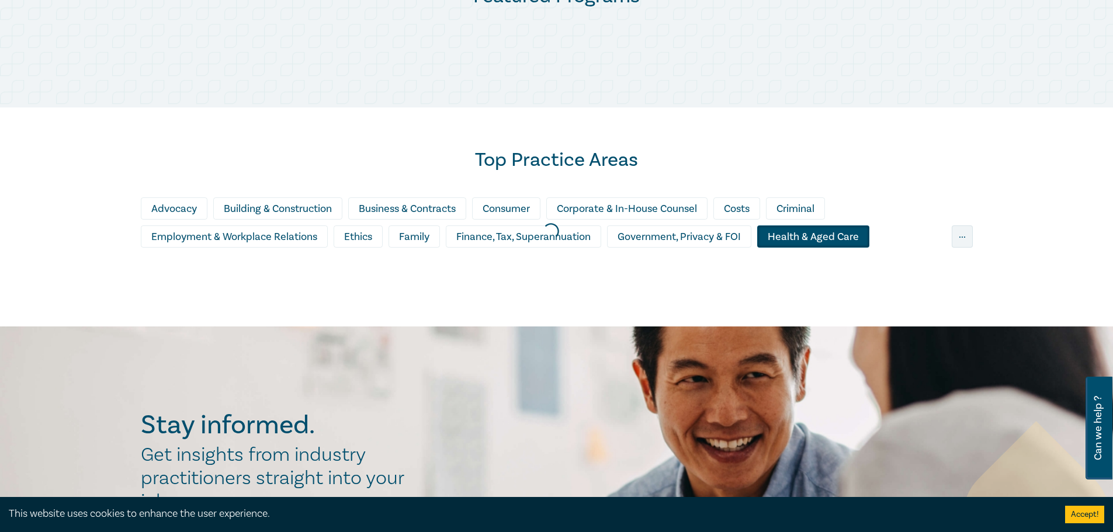
scroll to position [489, 0]
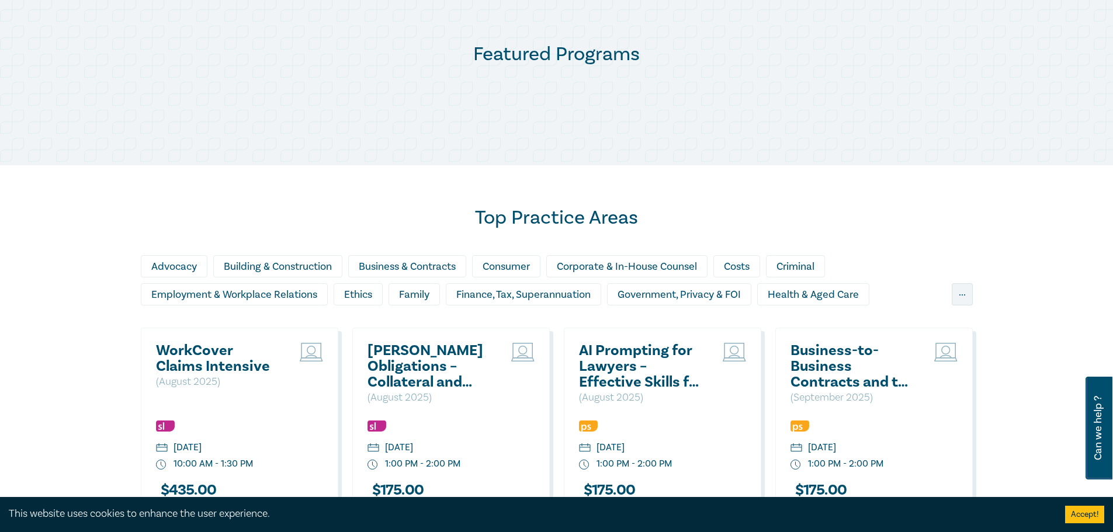
scroll to position [606, 0]
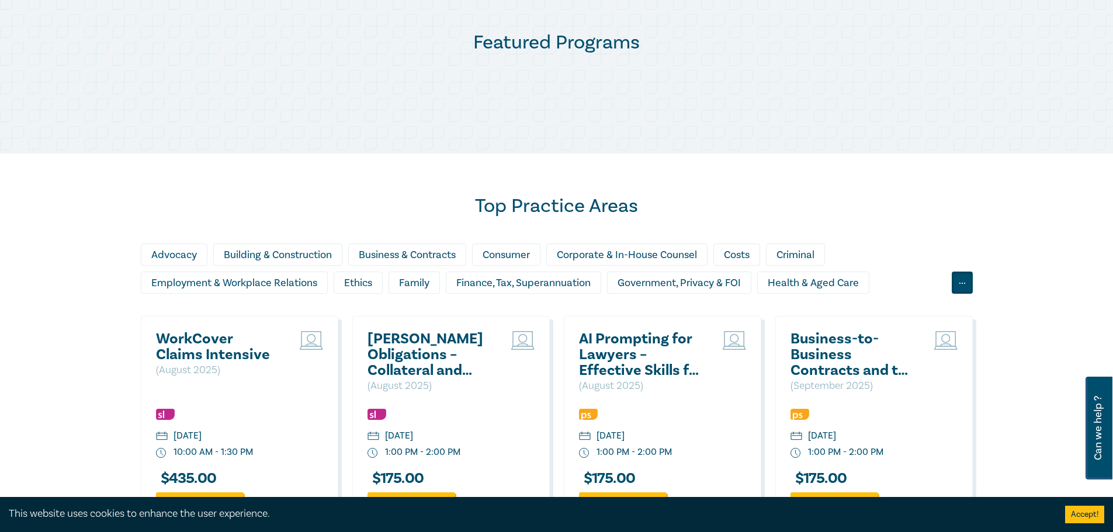
click at [967, 284] on div "..." at bounding box center [962, 283] width 21 height 22
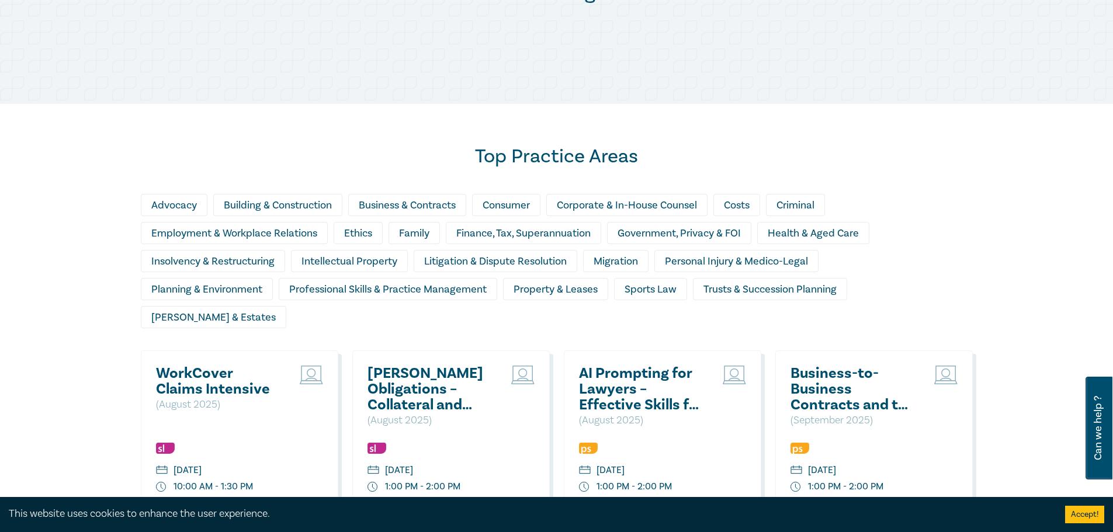
scroll to position [723, 0]
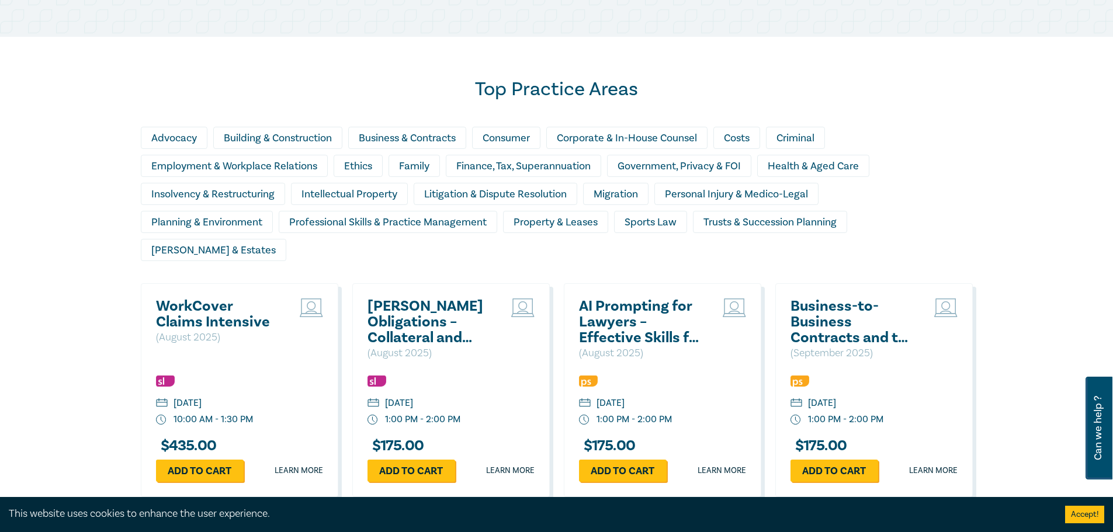
click at [593, 208] on div "Migration" at bounding box center [618, 197] width 71 height 28
click at [597, 198] on div "Migration" at bounding box center [615, 194] width 65 height 22
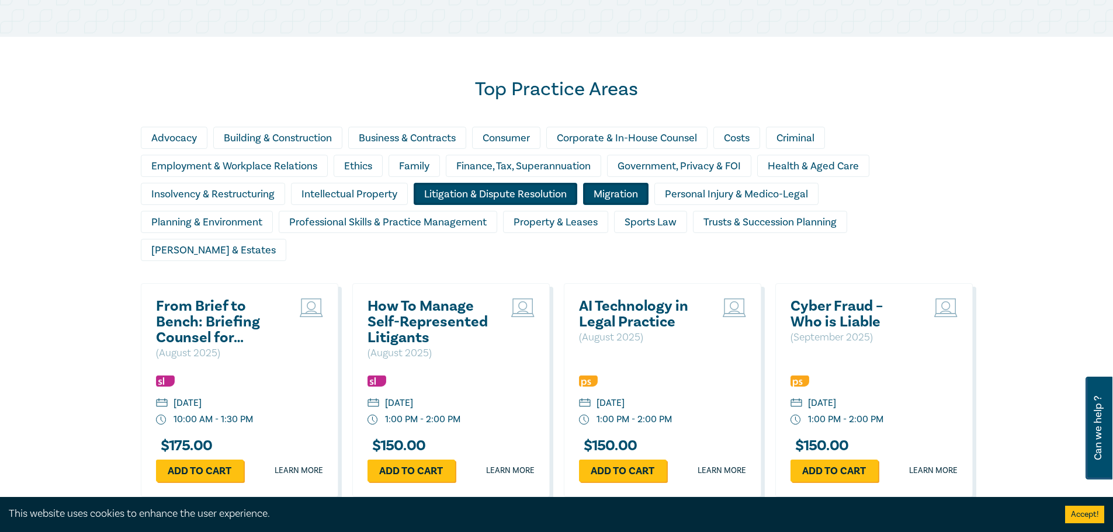
click at [567, 193] on div "Litigation & Dispute Resolution" at bounding box center [496, 194] width 164 height 22
click at [543, 171] on div "Finance, Tax, Superannuation" at bounding box center [523, 166] width 155 height 22
click at [540, 190] on div "Litigation & Dispute Resolution" at bounding box center [496, 194] width 164 height 22
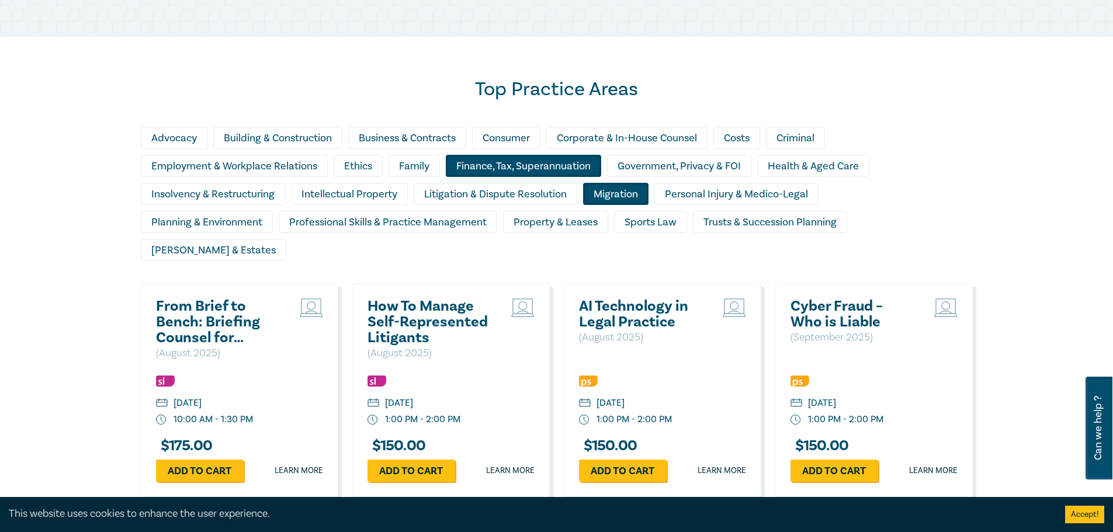
click at [540, 171] on div "Finance, Tax, Superannuation" at bounding box center [523, 166] width 155 height 22
click at [592, 185] on div "Migration" at bounding box center [615, 194] width 65 height 22
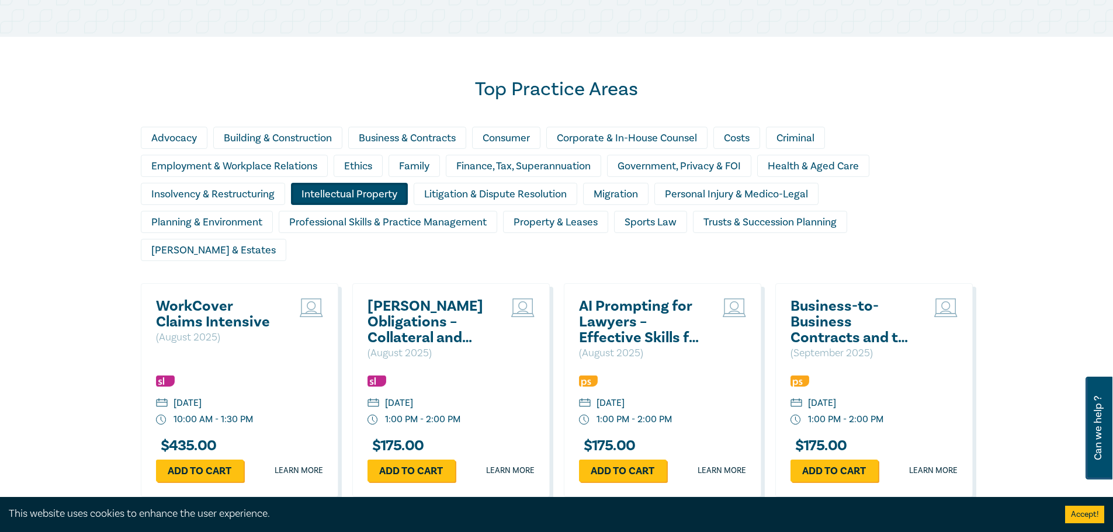
click at [369, 191] on div "Intellectual Property" at bounding box center [349, 194] width 117 height 22
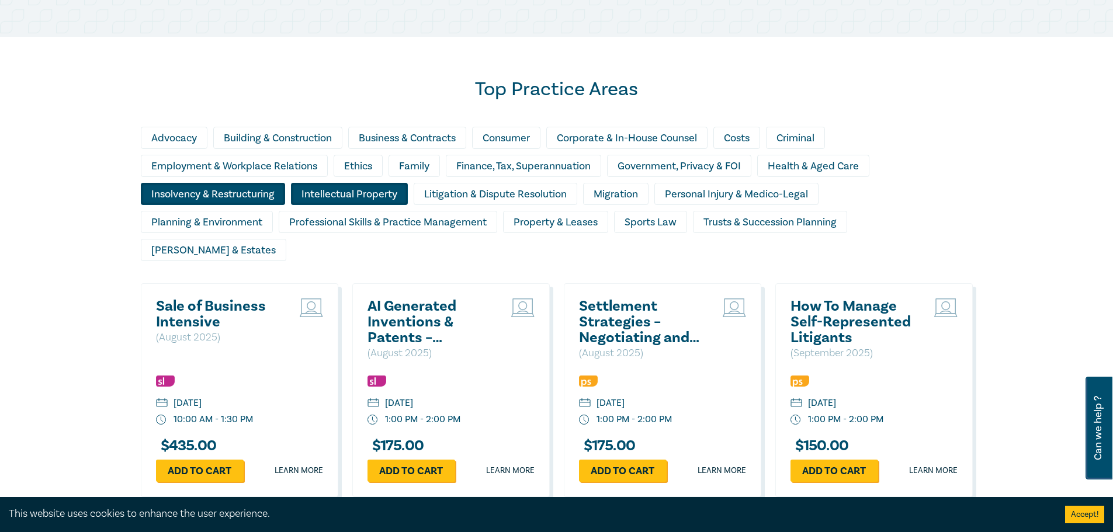
click at [237, 192] on div "Insolvency & Restructuring" at bounding box center [213, 194] width 144 height 22
click at [361, 193] on div "Intellectual Property" at bounding box center [349, 194] width 117 height 22
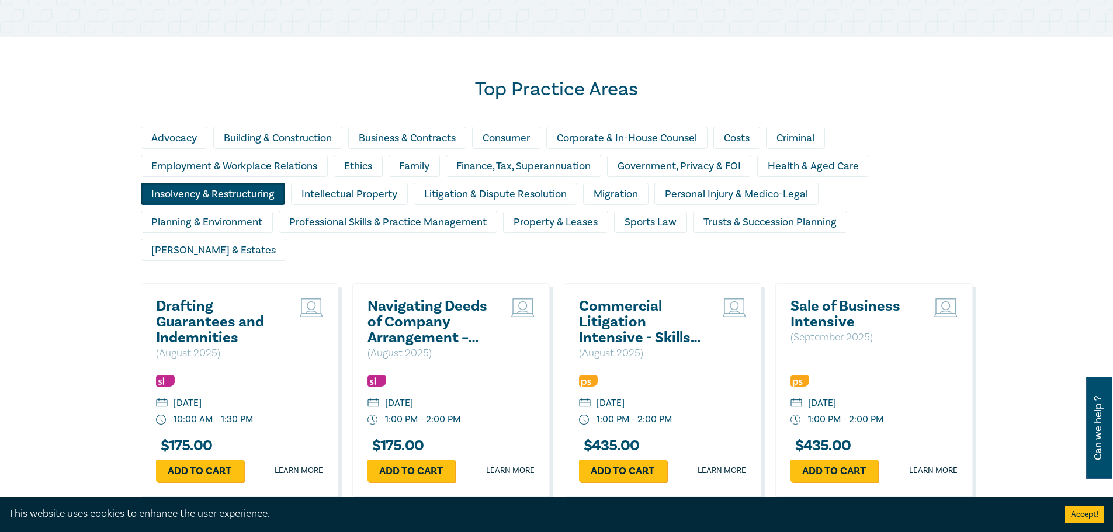
click at [248, 199] on div "Insolvency & Restructuring" at bounding box center [213, 194] width 144 height 22
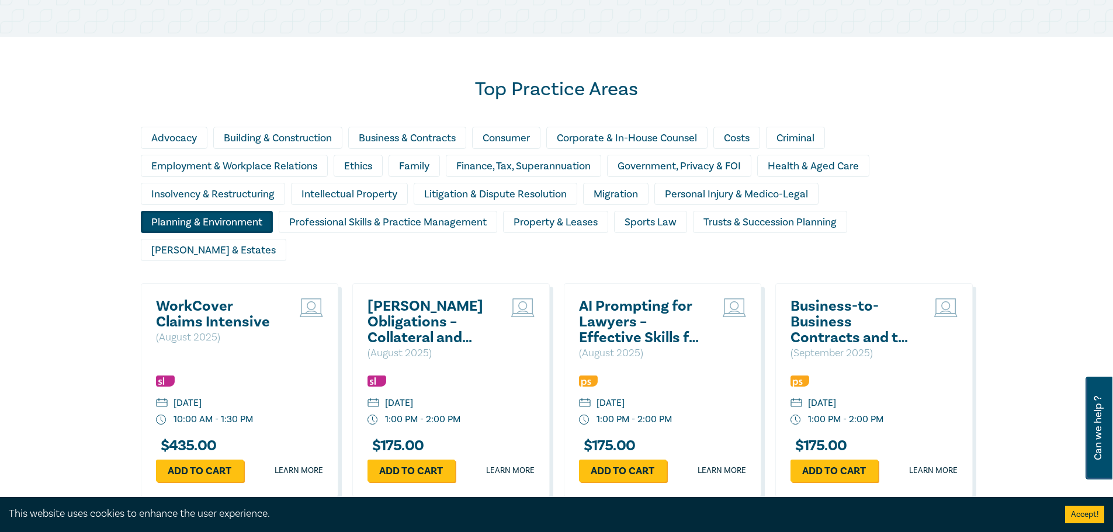
click at [245, 215] on div "Planning & Environment" at bounding box center [207, 222] width 132 height 22
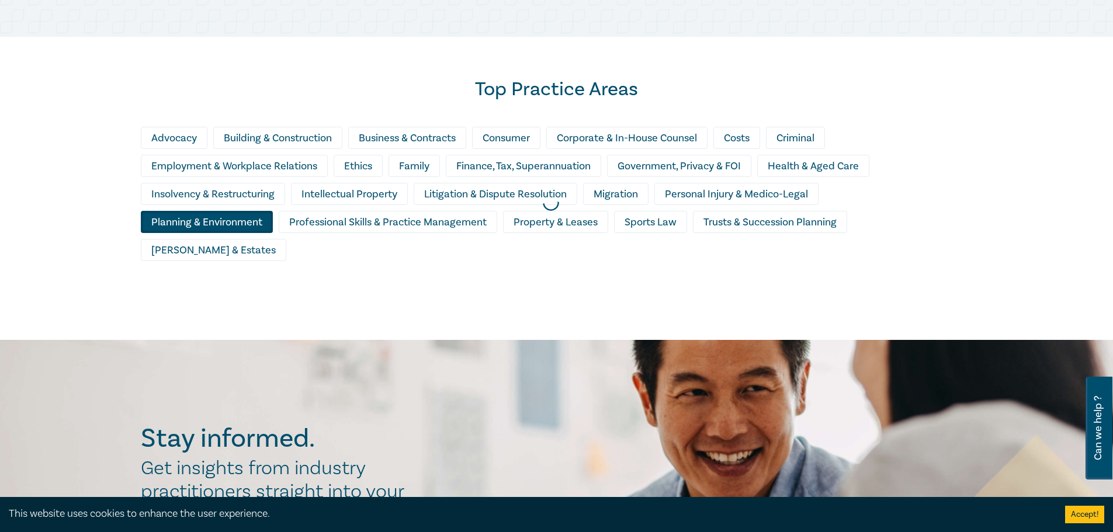
click at [778, 192] on div at bounding box center [550, 202] width 1113 height 287
click at [229, 225] on div at bounding box center [550, 202] width 1113 height 287
click at [229, 203] on div at bounding box center [550, 202] width 1113 height 287
click at [238, 195] on div at bounding box center [550, 202] width 1113 height 287
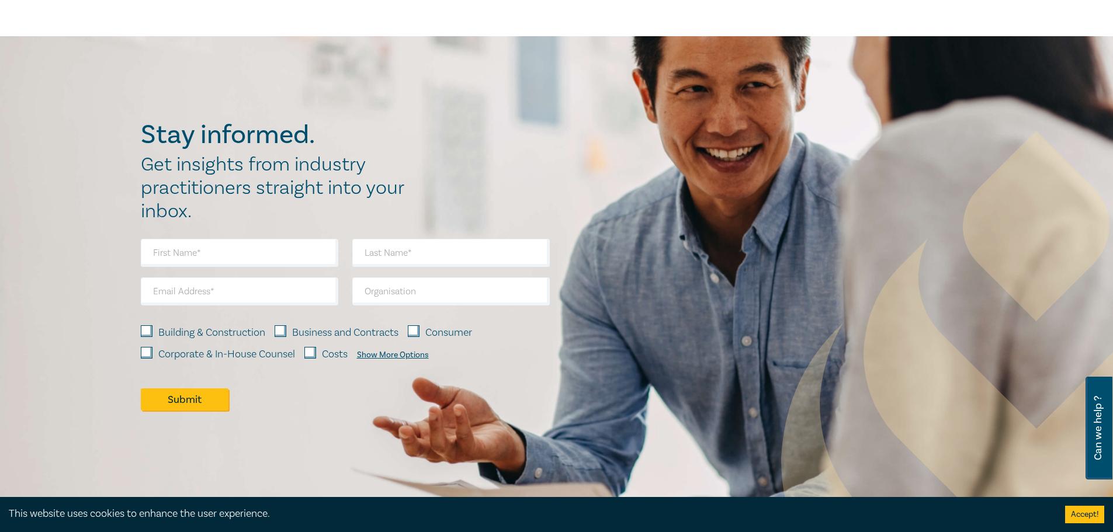
scroll to position [954, 0]
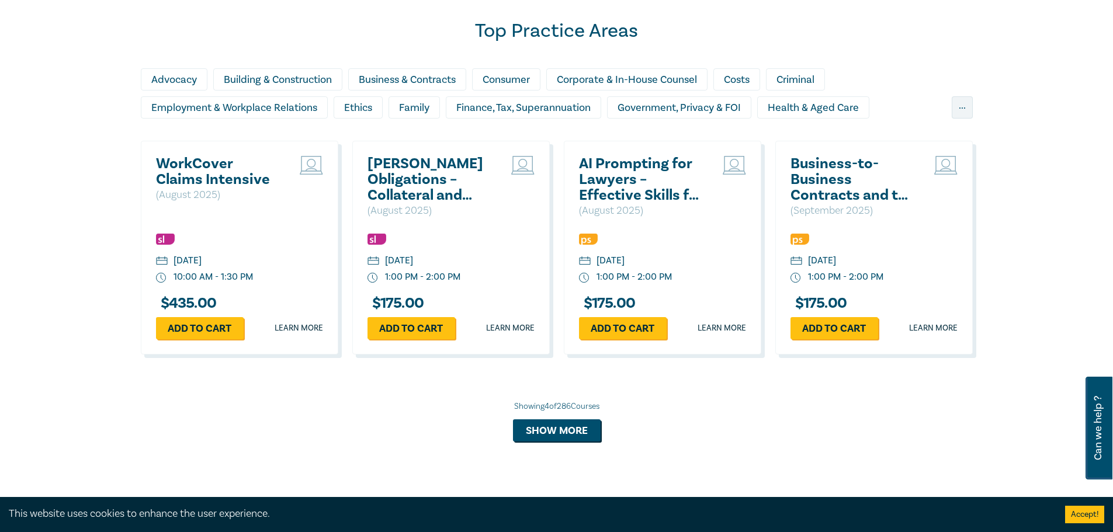
scroll to position [720, 0]
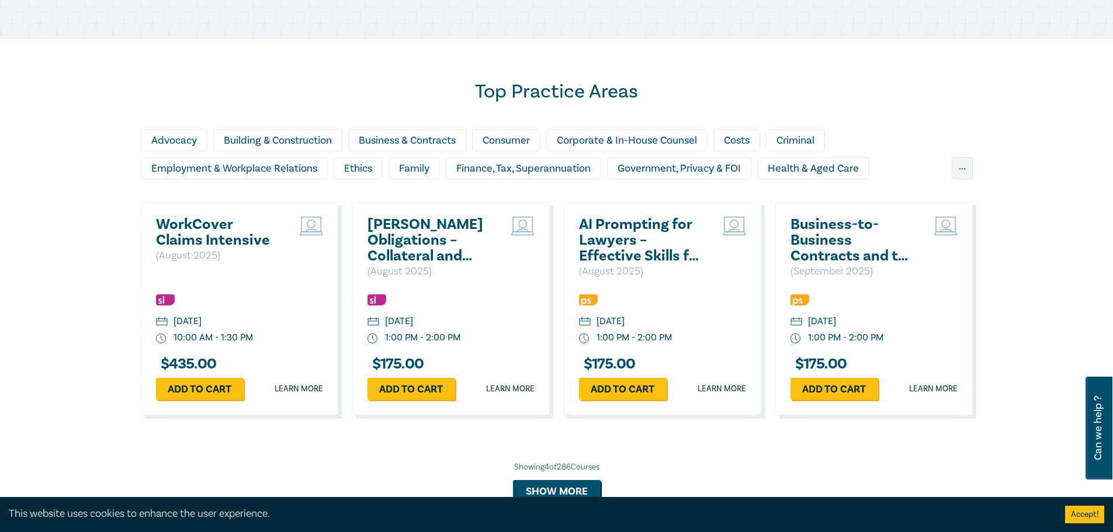
click at [655, 129] on div "Top Practice Areas Advocacy Building & Construction Business & Contracts Consum…" at bounding box center [557, 291] width 846 height 422
click at [652, 138] on div "Corporate & In-House Counsel" at bounding box center [626, 140] width 161 height 22
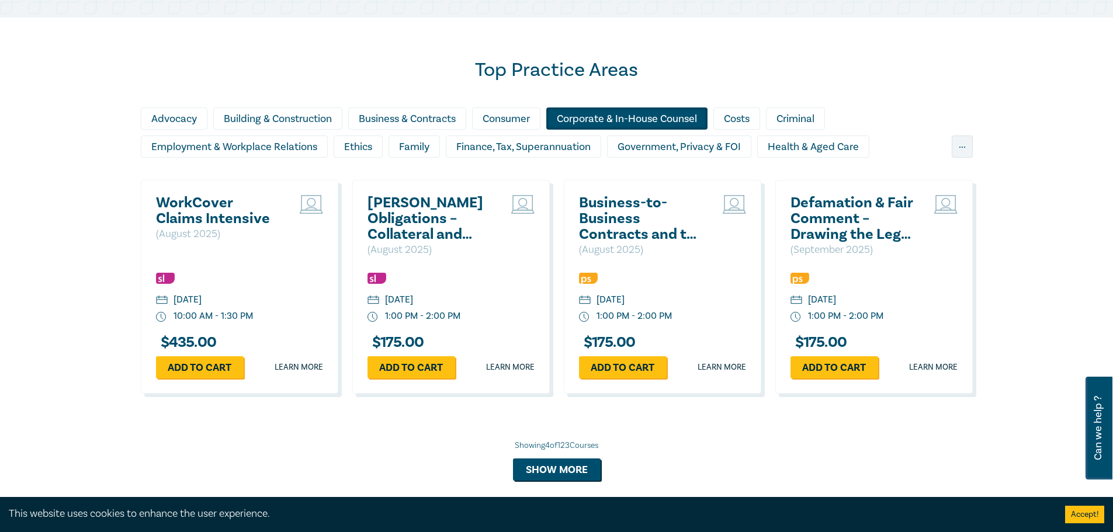
scroll to position [779, 0]
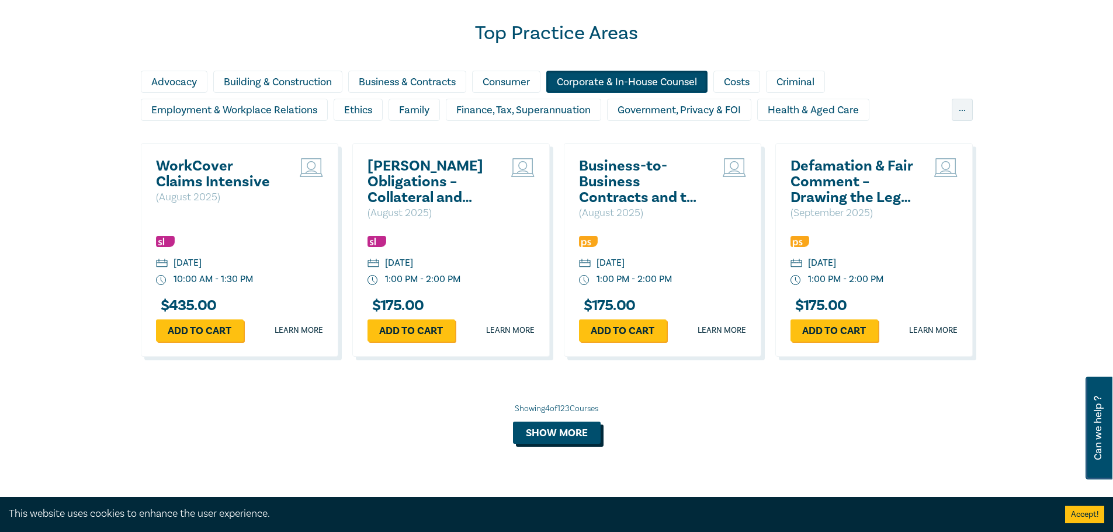
click at [575, 426] on button "Show more" at bounding box center [557, 433] width 88 height 22
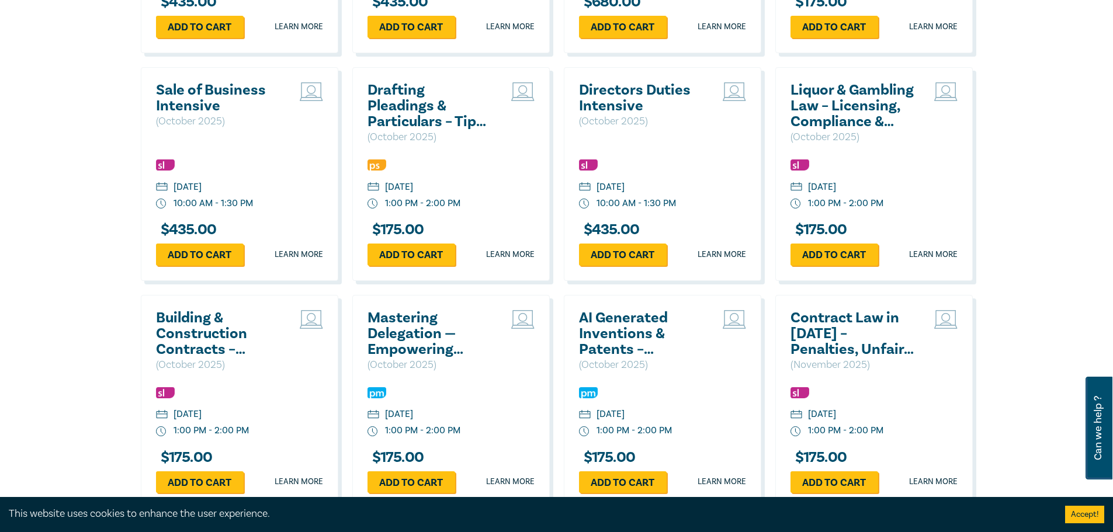
scroll to position [1596, 0]
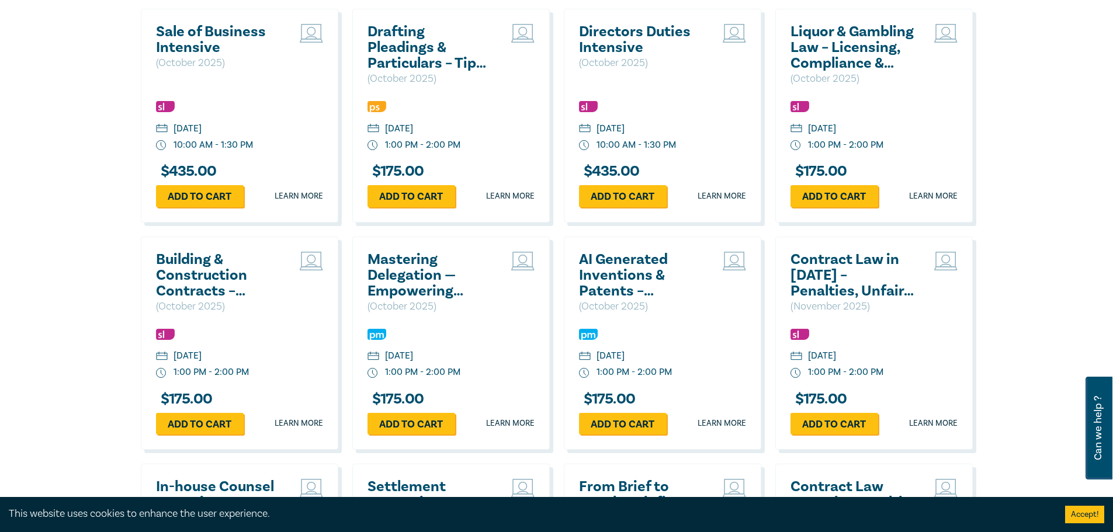
click at [868, 279] on h2 "Contract Law in 2025 – Penalties, Unfair Terms & Unconscionable Conduct" at bounding box center [853, 275] width 126 height 47
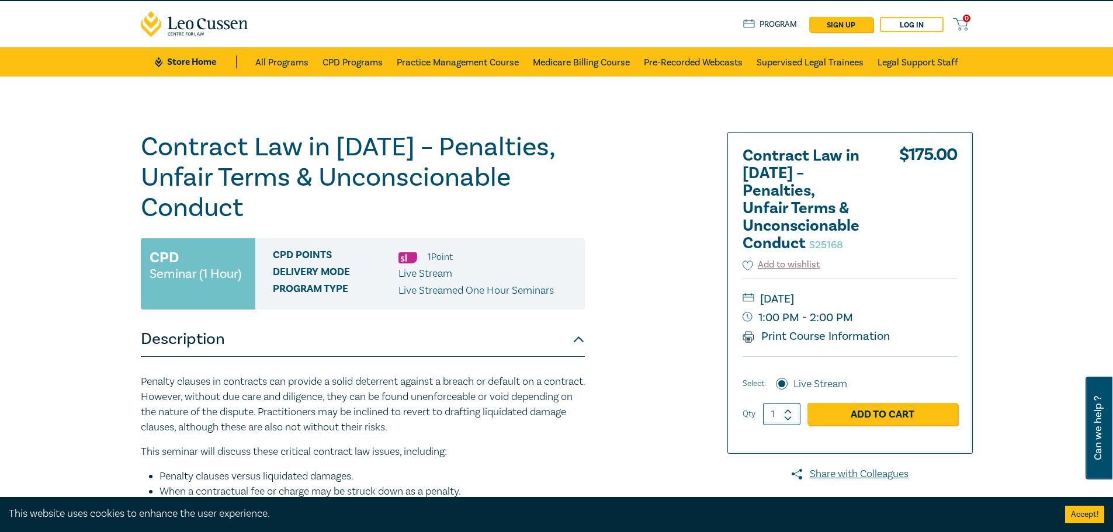
scroll to position [58, 0]
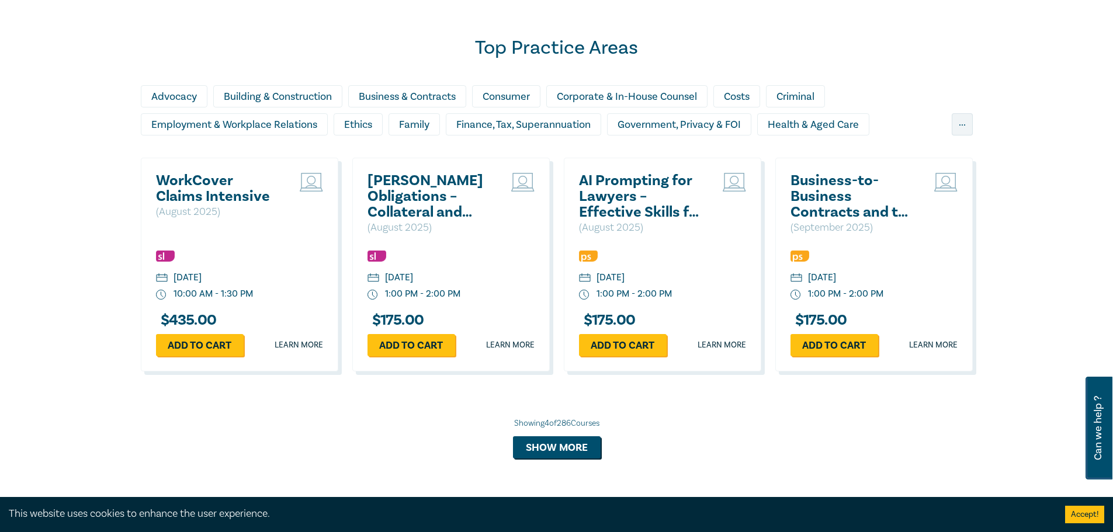
scroll to position [614, 0]
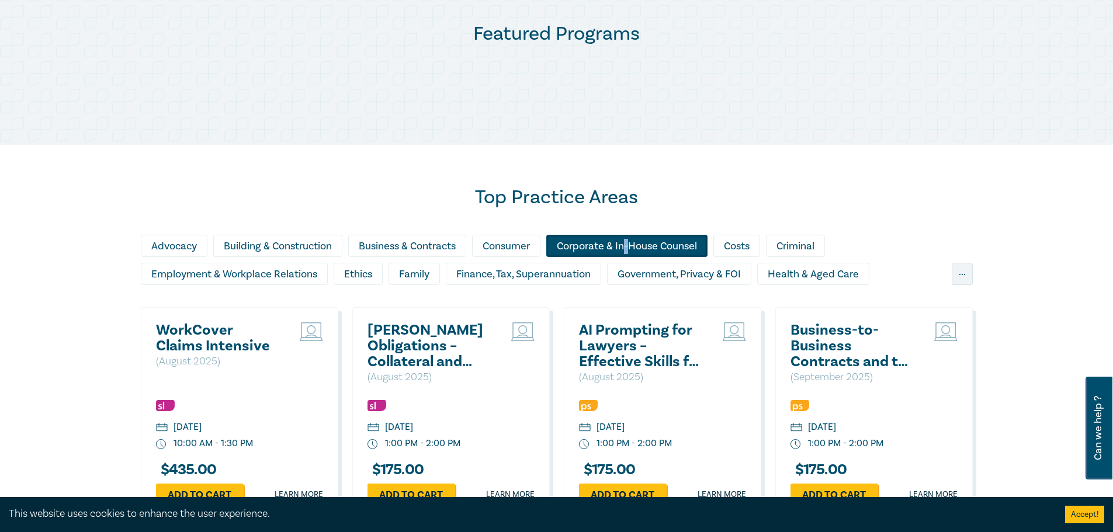
click at [632, 239] on div "Corporate & In-House Counsel" at bounding box center [626, 246] width 161 height 22
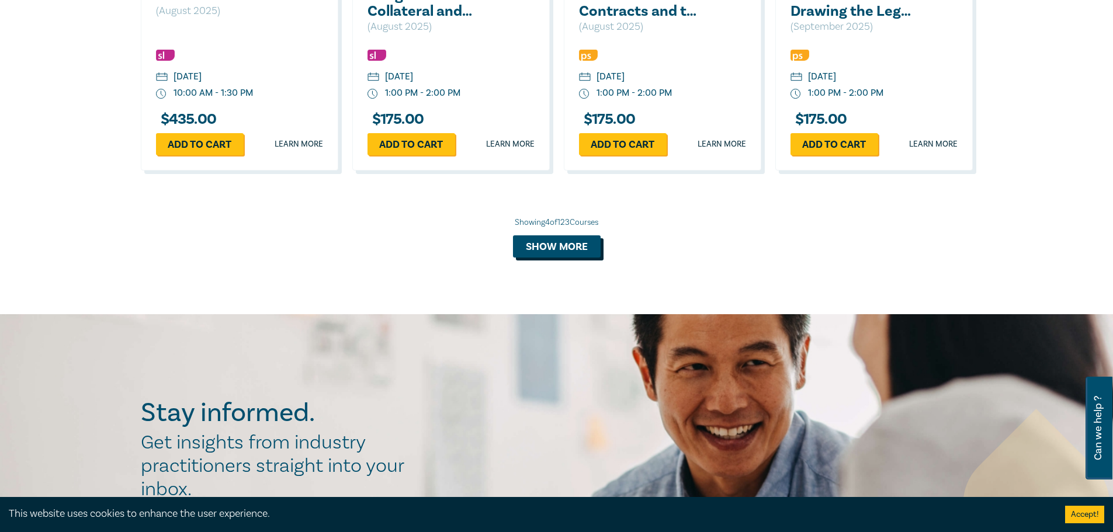
click at [588, 251] on button "Show more" at bounding box center [557, 246] width 88 height 22
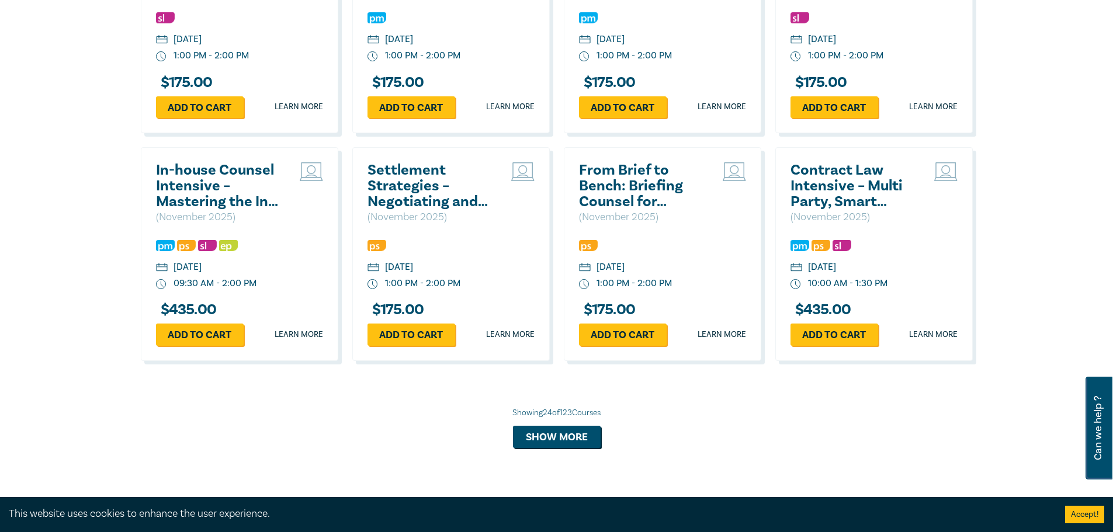
scroll to position [1789, 0]
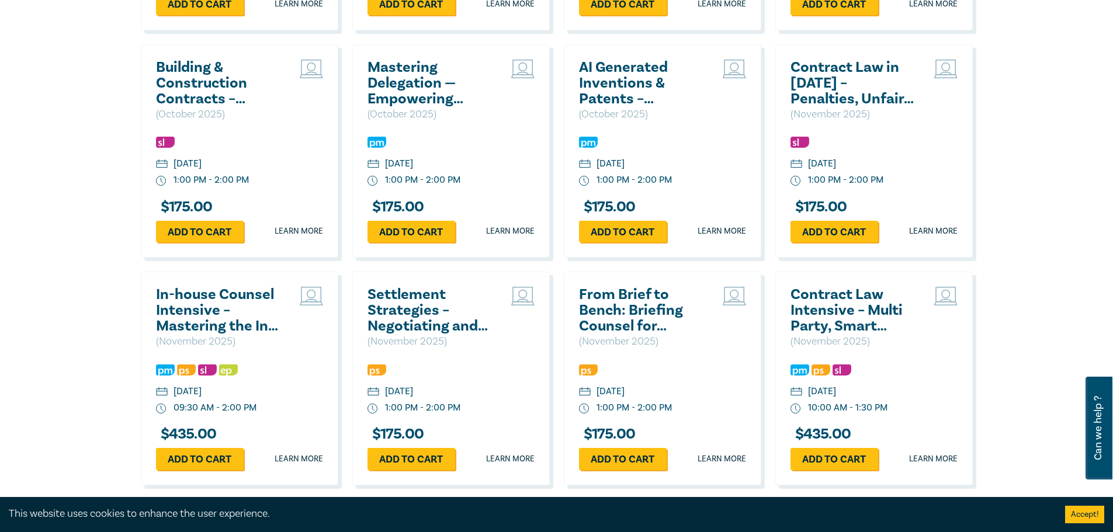
click at [843, 310] on h2 "Contract Law Intensive – Multi Party, Smart Contracts & Good Faith" at bounding box center [853, 310] width 126 height 47
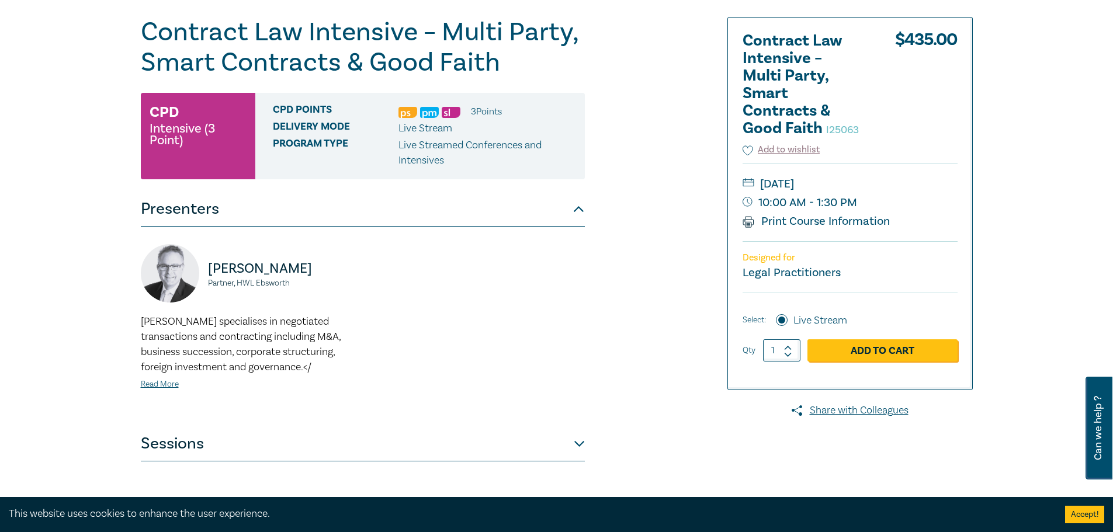
scroll to position [175, 0]
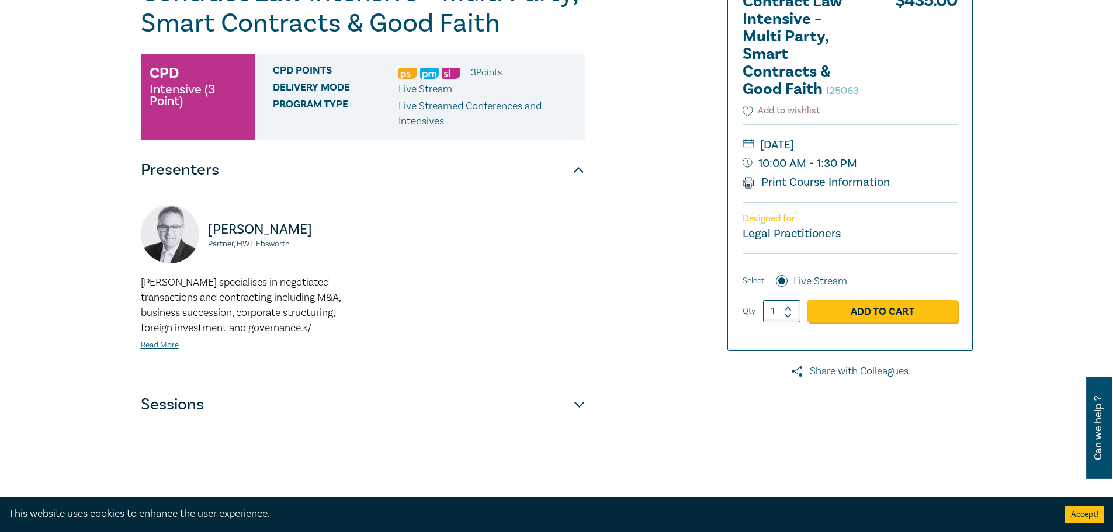
click at [210, 394] on button "Sessions" at bounding box center [363, 404] width 444 height 35
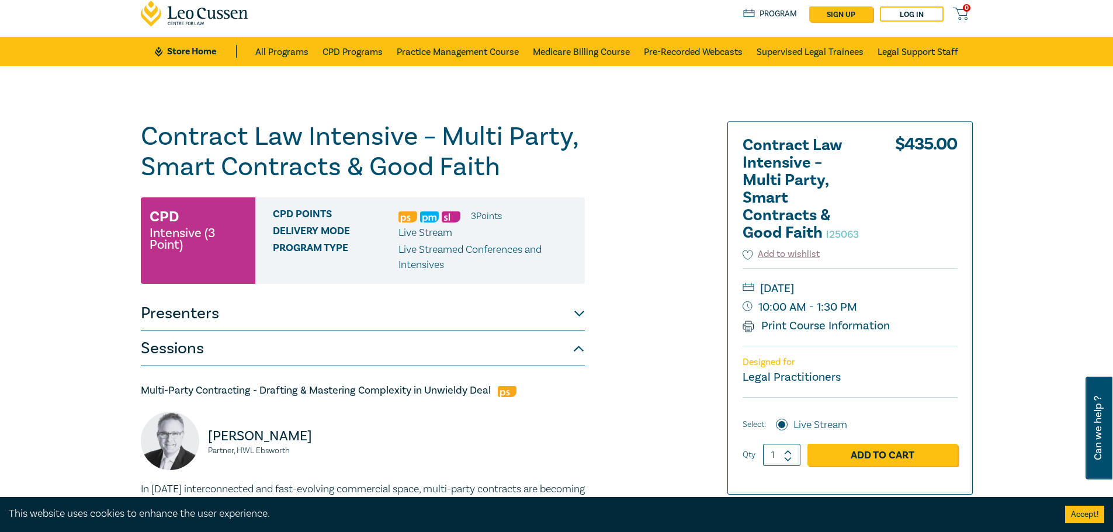
scroll to position [0, 0]
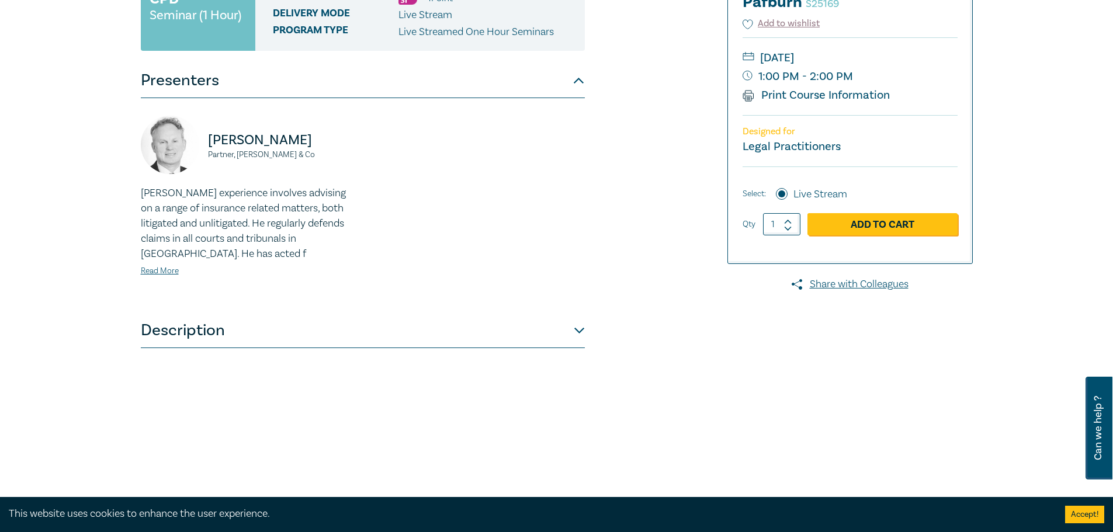
scroll to position [292, 0]
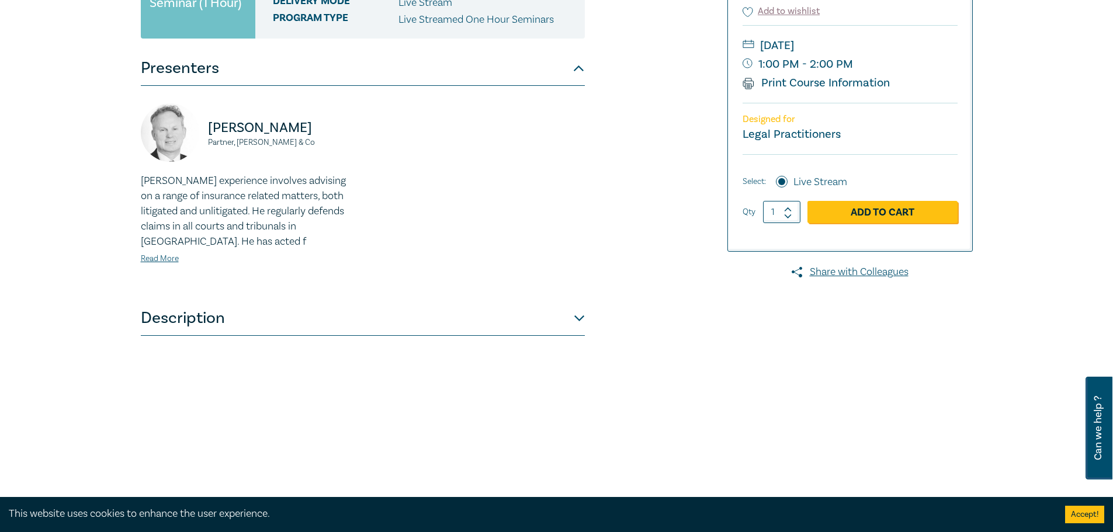
click at [284, 303] on button "Description" at bounding box center [363, 318] width 444 height 35
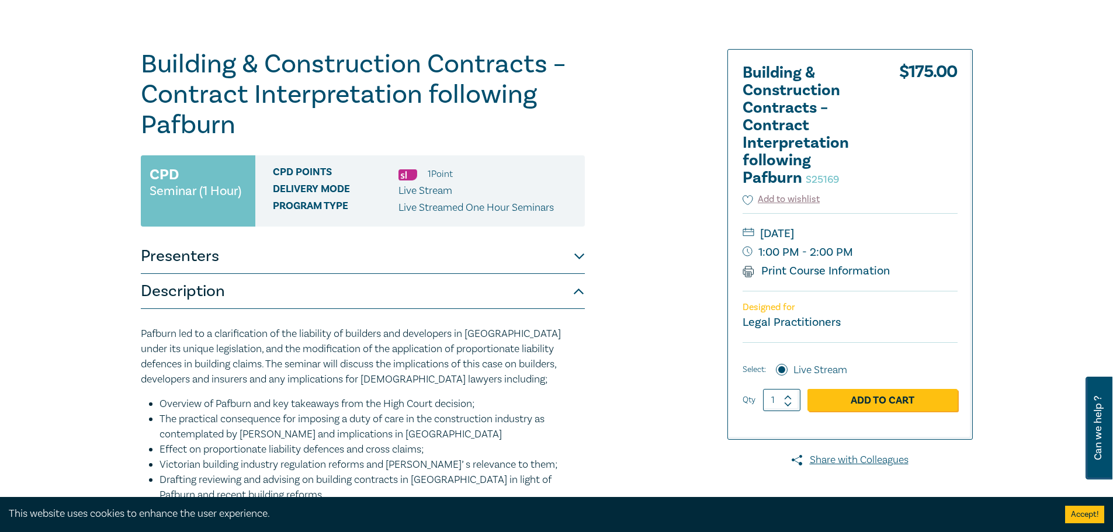
scroll to position [58, 0]
